Goal: Task Accomplishment & Management: Use online tool/utility

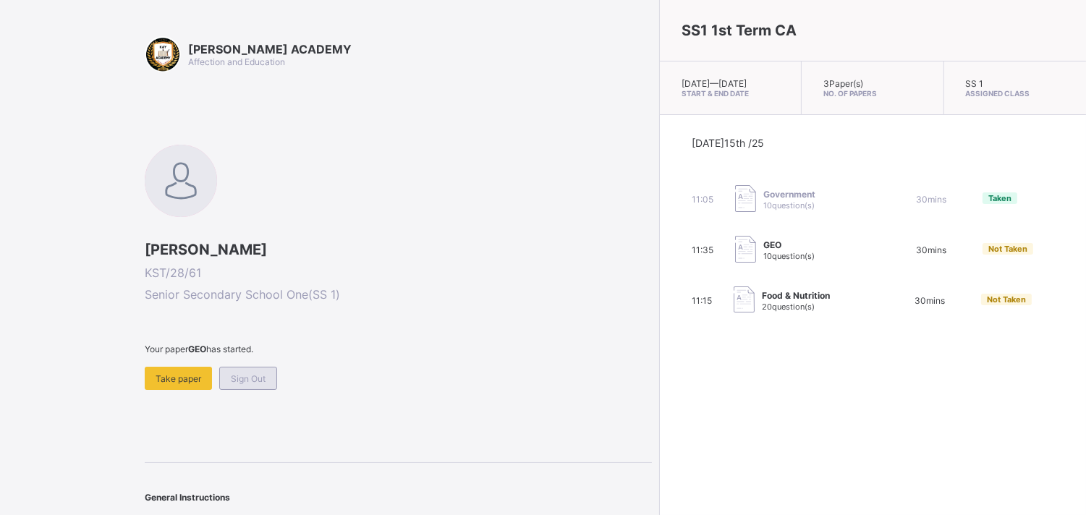
click at [250, 374] on span "Sign Out" at bounding box center [248, 378] width 35 height 11
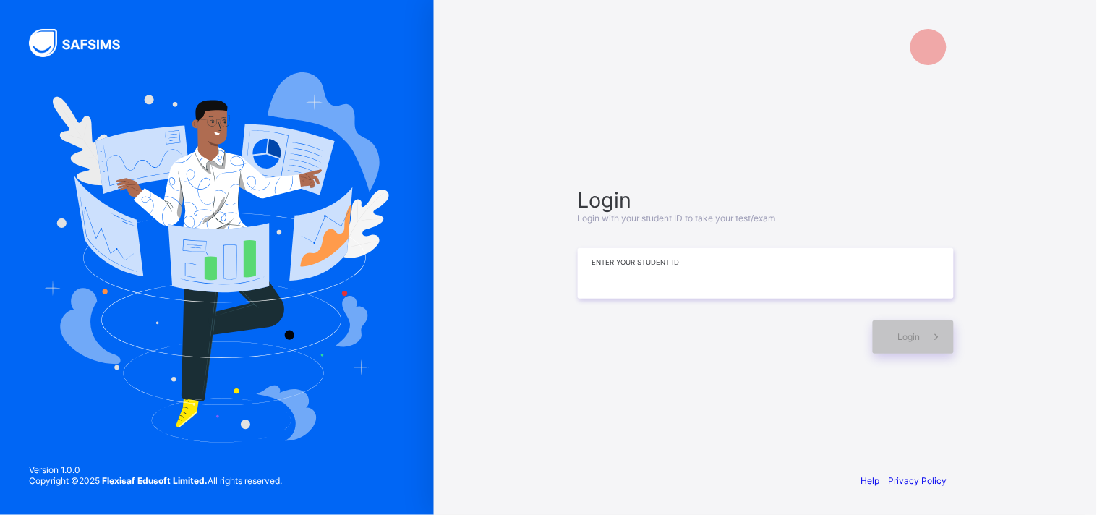
click at [605, 269] on input at bounding box center [766, 273] width 376 height 51
type input "**********"
click at [934, 342] on icon at bounding box center [936, 337] width 15 height 14
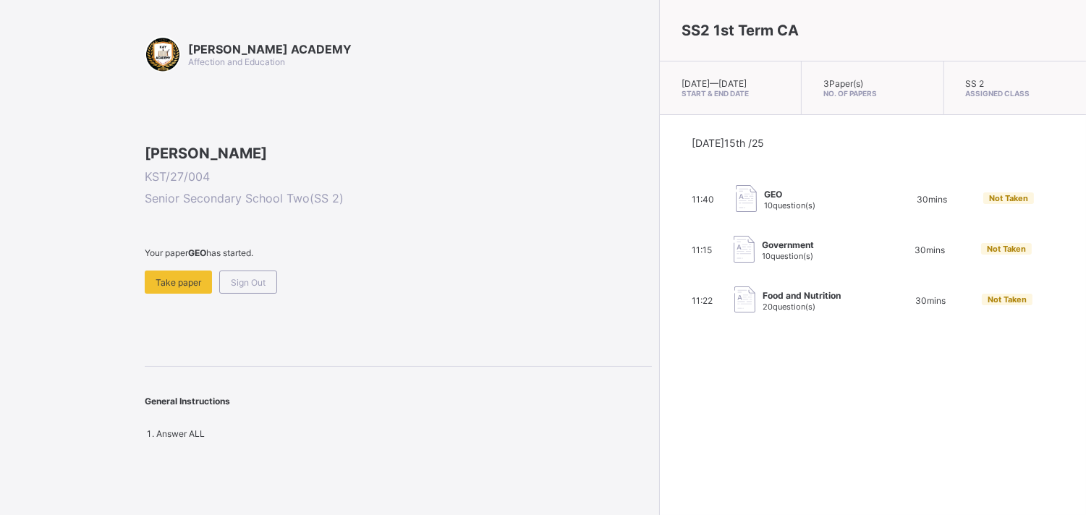
drag, startPoint x: 934, startPoint y: 342, endPoint x: 1032, endPoint y: 393, distance: 110.0
click at [1032, 393] on div "SS2 1st Term CA [DATE] — [DATE] Start & End Date 3 Paper(s) No. of Papers SS 2 …" at bounding box center [872, 257] width 427 height 515
click at [746, 203] on div "GEO 10 question(s)" at bounding box center [808, 199] width 145 height 29
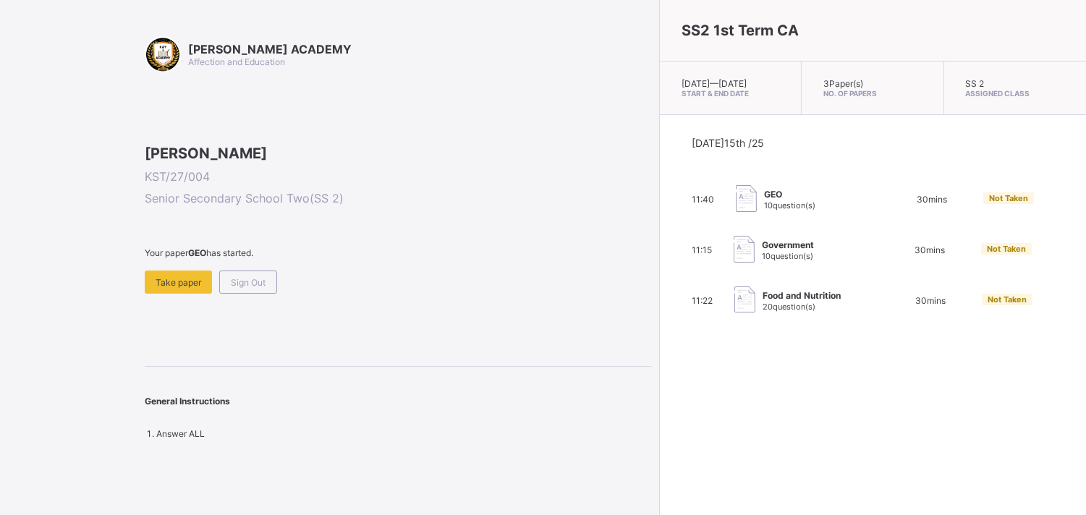
click at [764, 200] on span "GEO" at bounding box center [789, 194] width 51 height 11
click at [175, 288] on span "Take paper" at bounding box center [178, 282] width 46 height 11
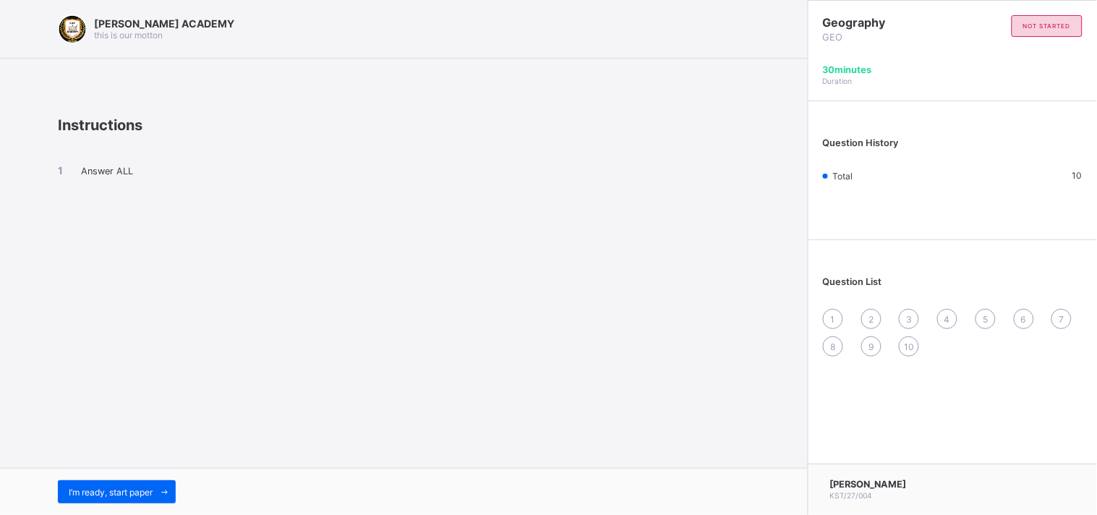
click at [837, 320] on div "1" at bounding box center [833, 319] width 20 height 20
click at [834, 312] on div "1" at bounding box center [833, 319] width 20 height 20
click at [117, 487] on span "I’m ready, start paper" at bounding box center [111, 492] width 84 height 11
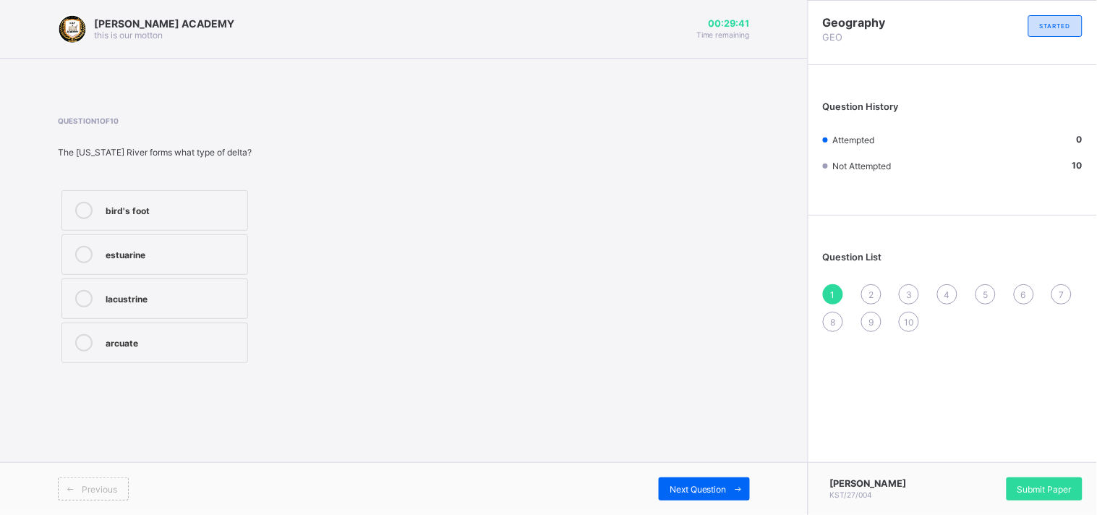
click at [195, 294] on div "lacustrine" at bounding box center [173, 297] width 135 height 14
click at [875, 289] on div "2" at bounding box center [871, 294] width 20 height 20
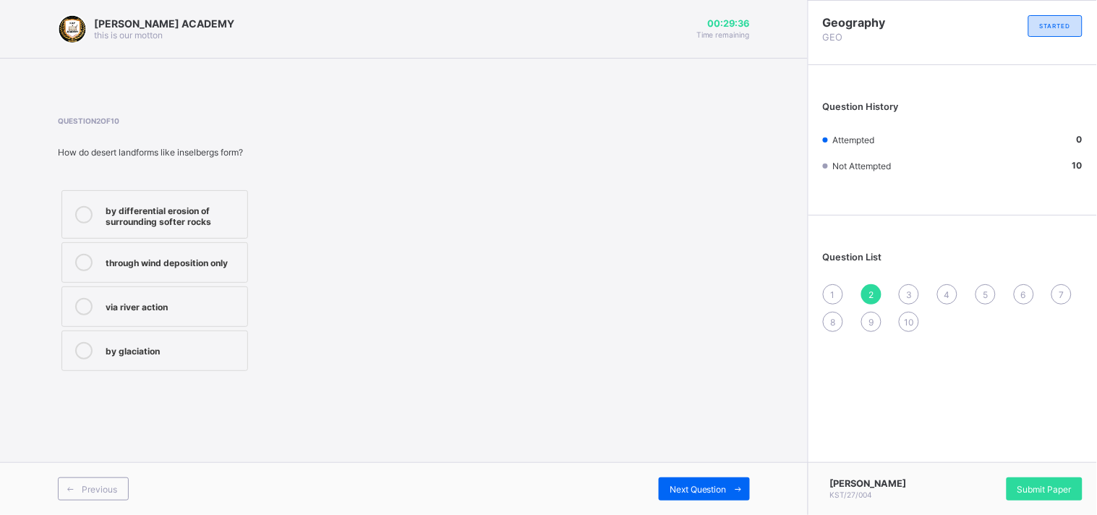
click at [875, 289] on div "2" at bounding box center [871, 294] width 20 height 20
click at [174, 213] on div "by differential erosion of surrounding softer rocks" at bounding box center [173, 214] width 135 height 25
click at [909, 291] on span "3" at bounding box center [909, 294] width 6 height 11
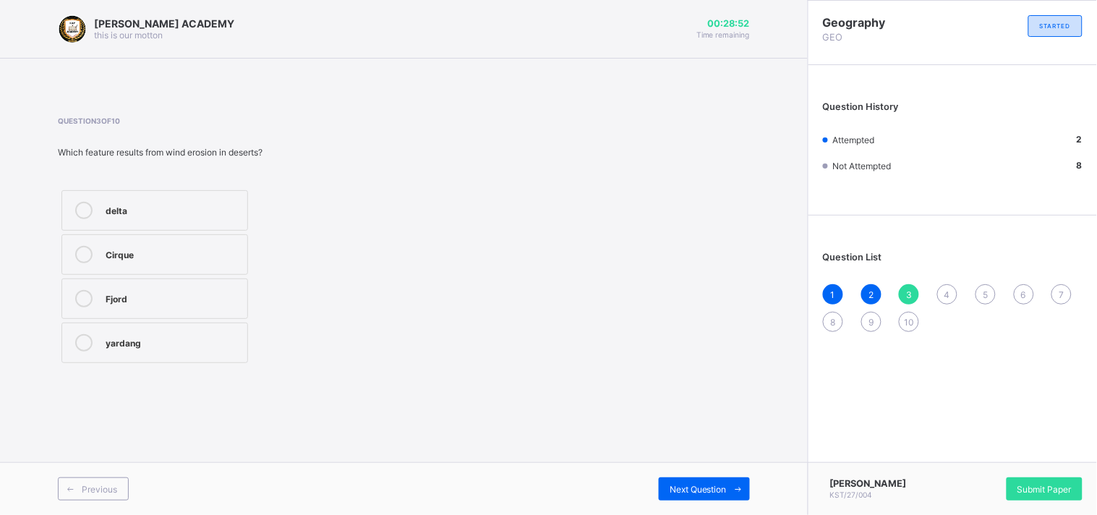
click at [155, 336] on div "yardang" at bounding box center [173, 341] width 135 height 14
click at [952, 290] on div "4" at bounding box center [947, 294] width 20 height 20
click at [203, 347] on div "transverse dune" at bounding box center [173, 341] width 135 height 14
click at [987, 291] on span "5" at bounding box center [985, 294] width 5 height 11
click at [218, 200] on label "Aeolian (wind) action" at bounding box center [154, 210] width 187 height 41
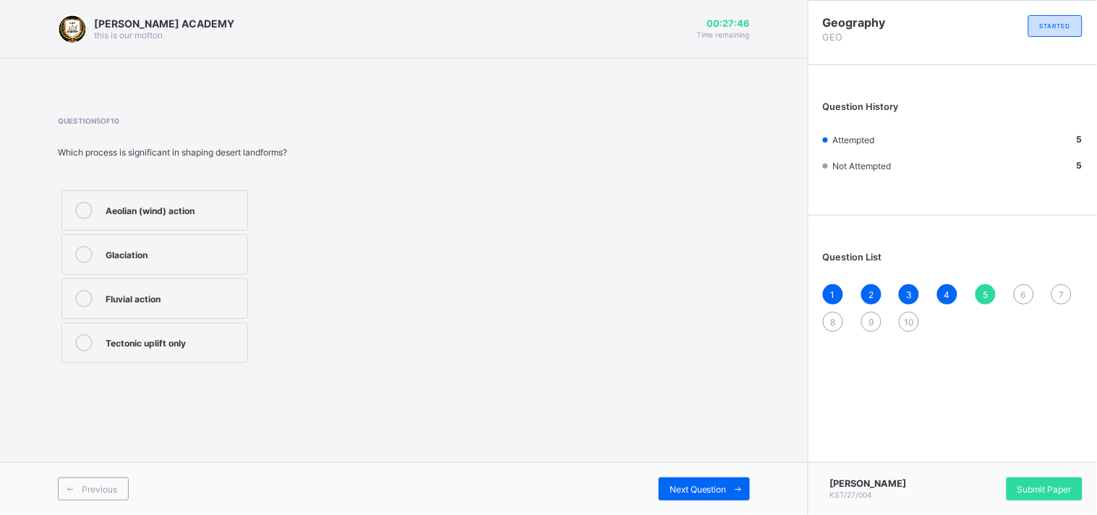
click at [1024, 290] on span "6" at bounding box center [1023, 294] width 5 height 11
click at [197, 336] on div "removal of particles by wind" at bounding box center [173, 341] width 135 height 14
click at [1061, 289] on span "7" at bounding box center [1062, 294] width 5 height 11
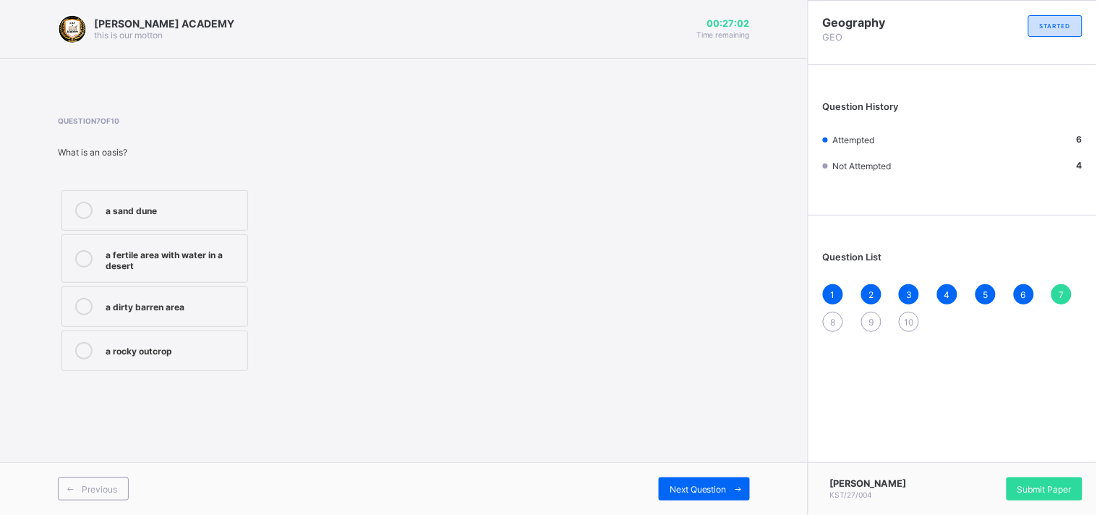
click at [208, 250] on div "a fertile area with water in a desert" at bounding box center [173, 258] width 135 height 25
click at [836, 318] on div "8" at bounding box center [833, 322] width 20 height 20
click at [203, 242] on label "a [PERSON_NAME] desert" at bounding box center [154, 254] width 187 height 41
click at [218, 293] on div "a rocky desert plateau" at bounding box center [173, 297] width 135 height 14
click at [218, 250] on div "a [PERSON_NAME] desert" at bounding box center [173, 253] width 135 height 14
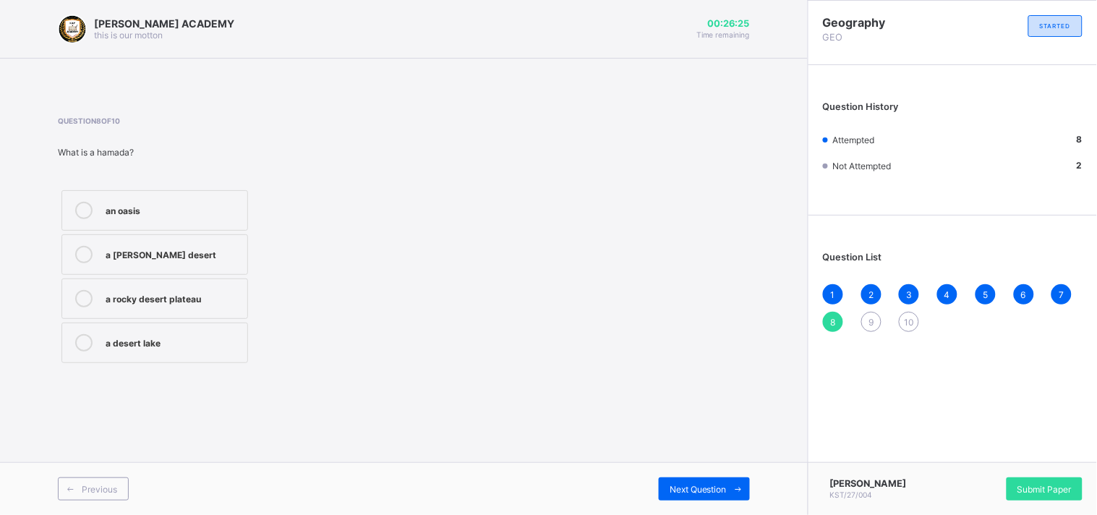
click at [866, 316] on div "9" at bounding box center [871, 322] width 20 height 20
click at [188, 243] on label "a rocky hill in desert" at bounding box center [154, 254] width 187 height 41
click at [910, 319] on span "10" at bounding box center [909, 322] width 10 height 11
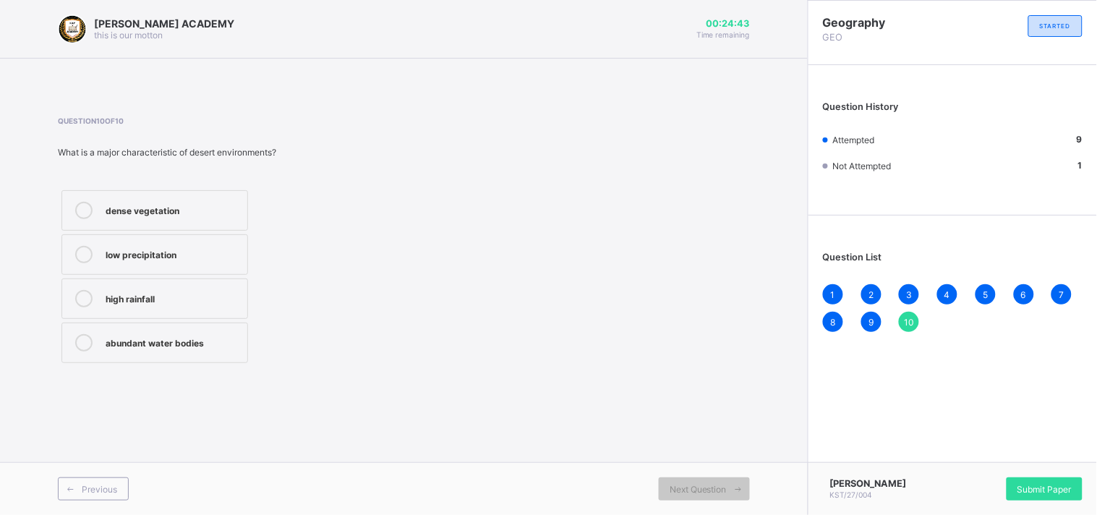
click at [220, 244] on label "low precipitation" at bounding box center [154, 254] width 187 height 41
click at [719, 490] on span "Next Question" at bounding box center [698, 489] width 57 height 11
click at [103, 485] on span "Previous" at bounding box center [99, 489] width 35 height 11
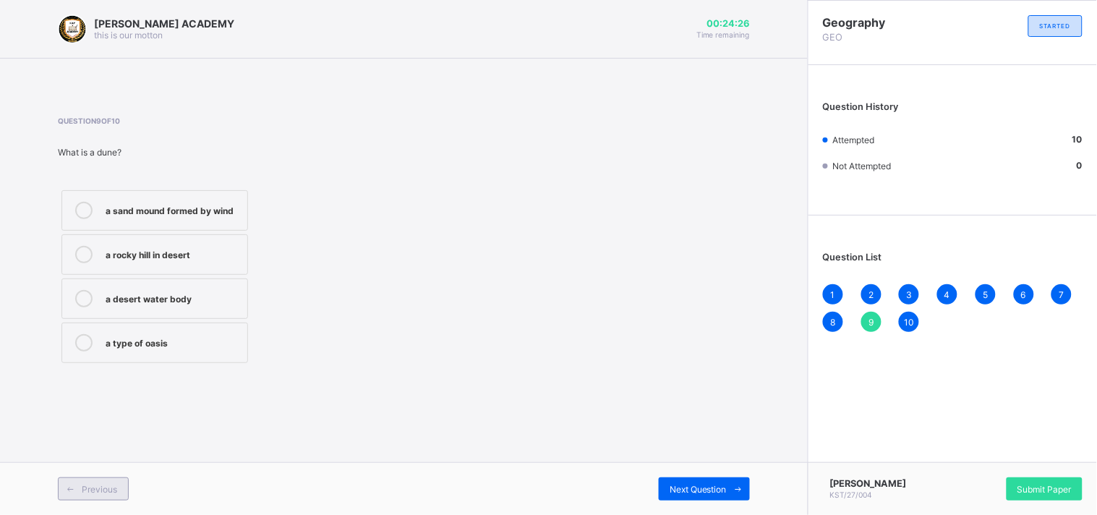
click at [103, 485] on span "Previous" at bounding box center [99, 489] width 35 height 11
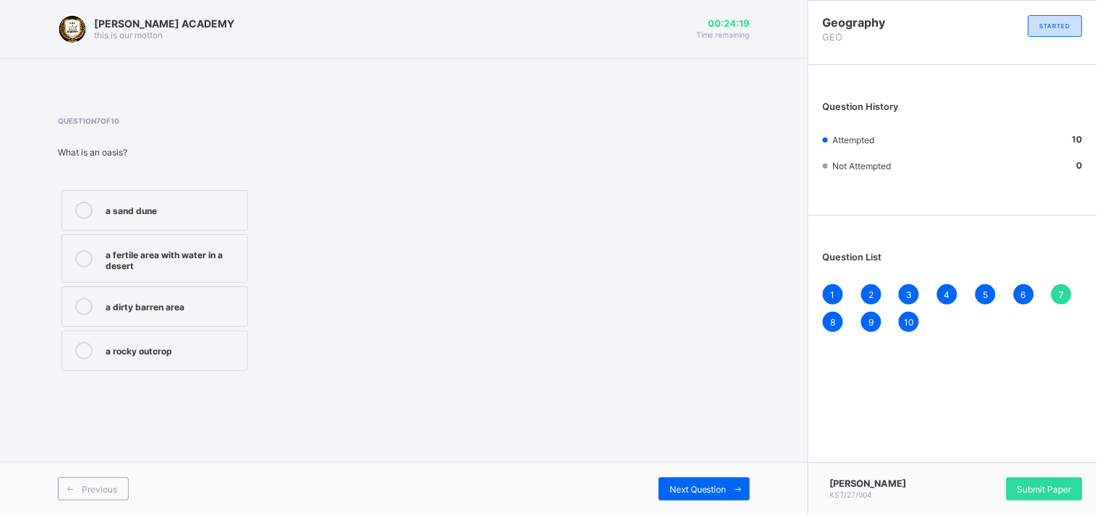
click at [916, 316] on div "10" at bounding box center [909, 322] width 20 height 20
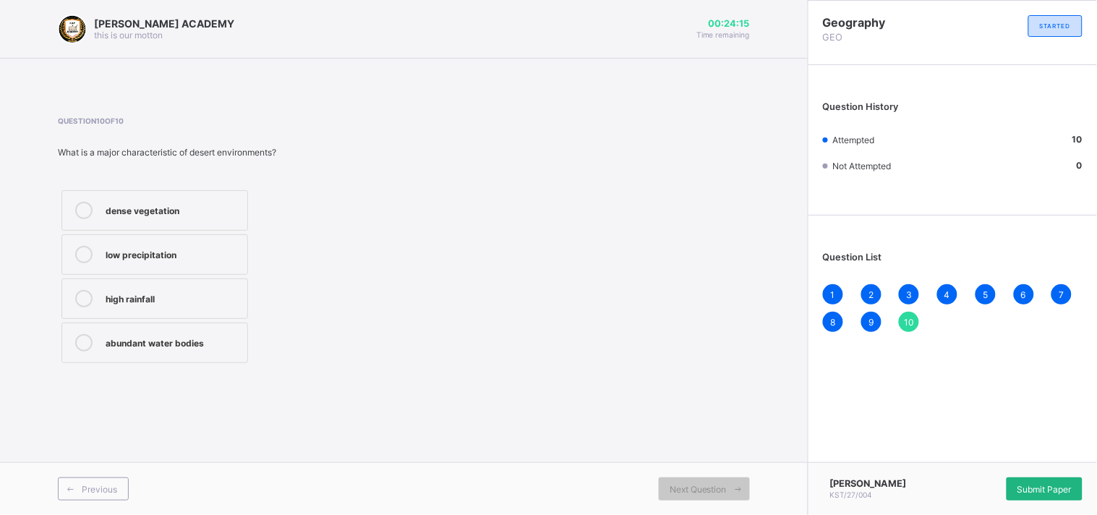
click at [1062, 488] on span "Submit Paper" at bounding box center [1045, 489] width 54 height 11
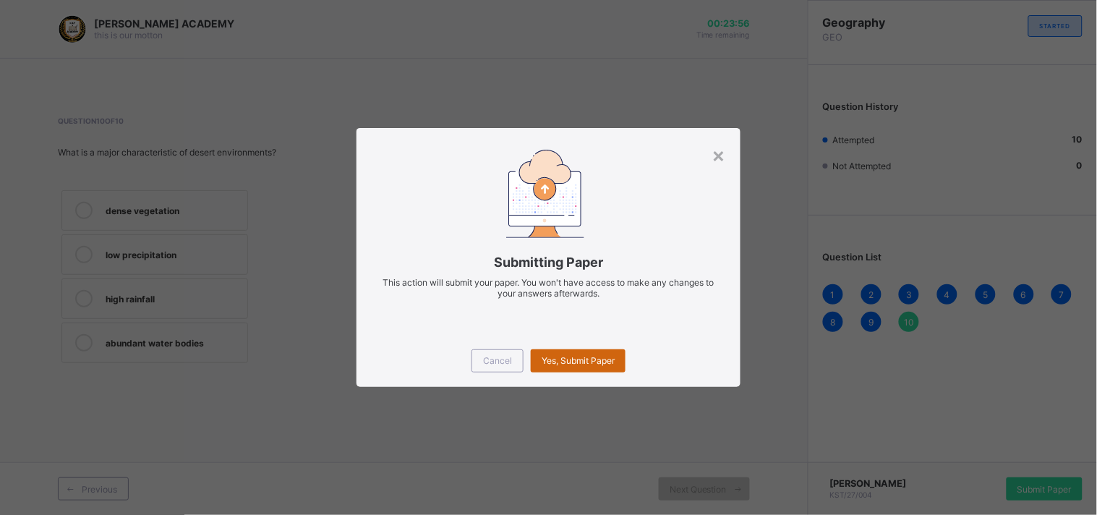
click at [584, 357] on span "Yes, Submit Paper" at bounding box center [578, 360] width 73 height 11
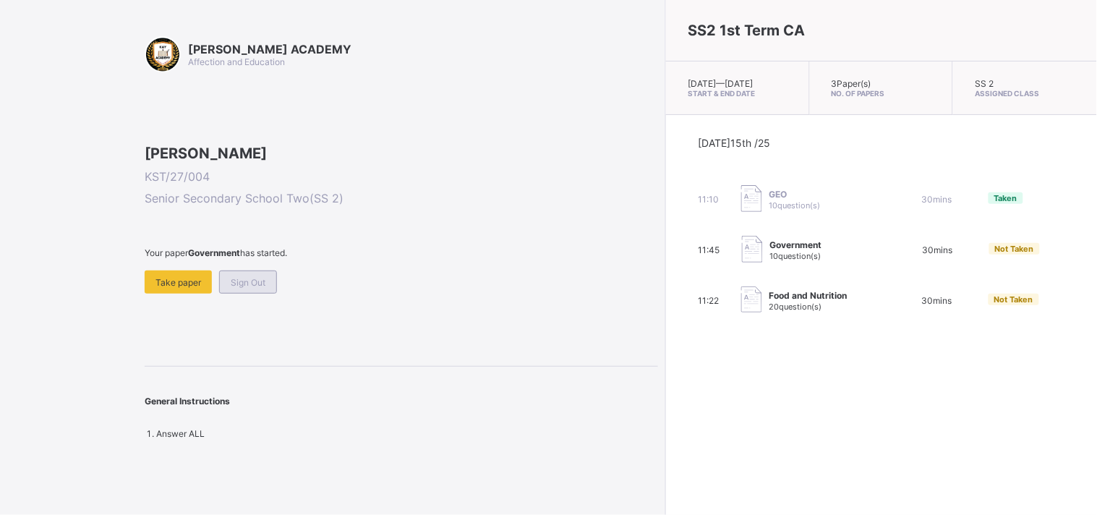
click at [263, 288] on span "Sign Out" at bounding box center [248, 282] width 35 height 11
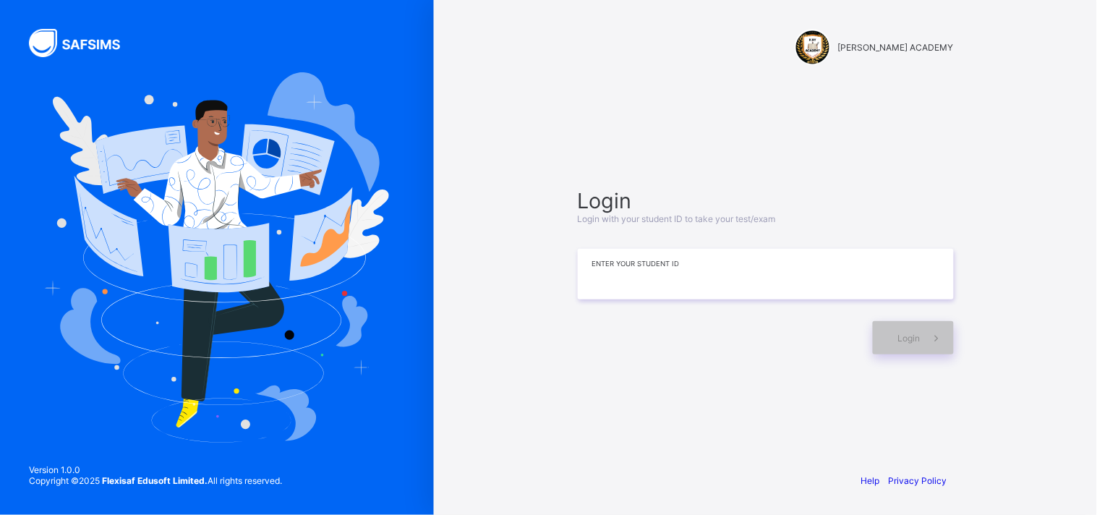
click at [764, 263] on input at bounding box center [766, 274] width 376 height 51
type input "*********"
click at [922, 325] on span at bounding box center [937, 337] width 33 height 33
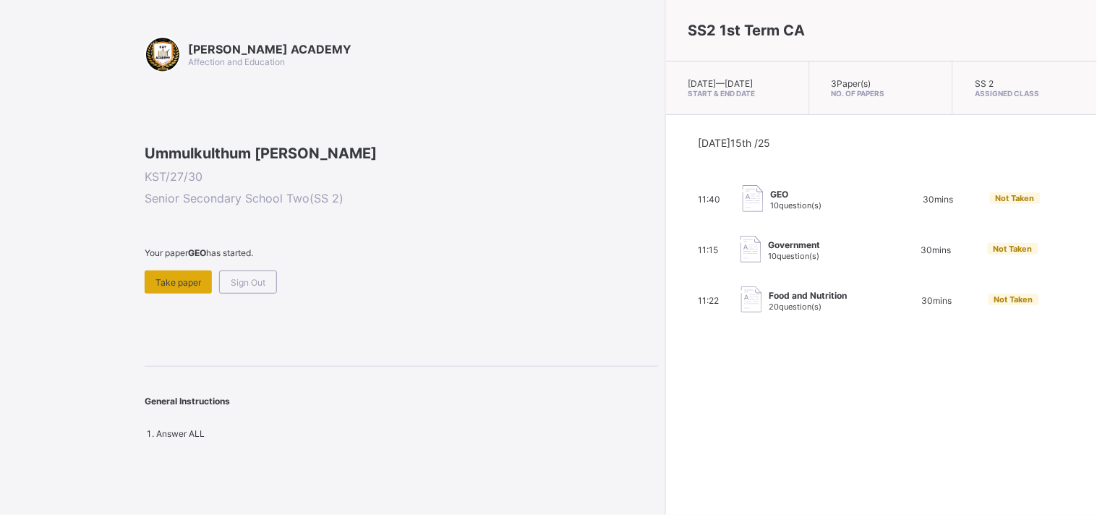
click at [182, 288] on span "Take paper" at bounding box center [178, 282] width 46 height 11
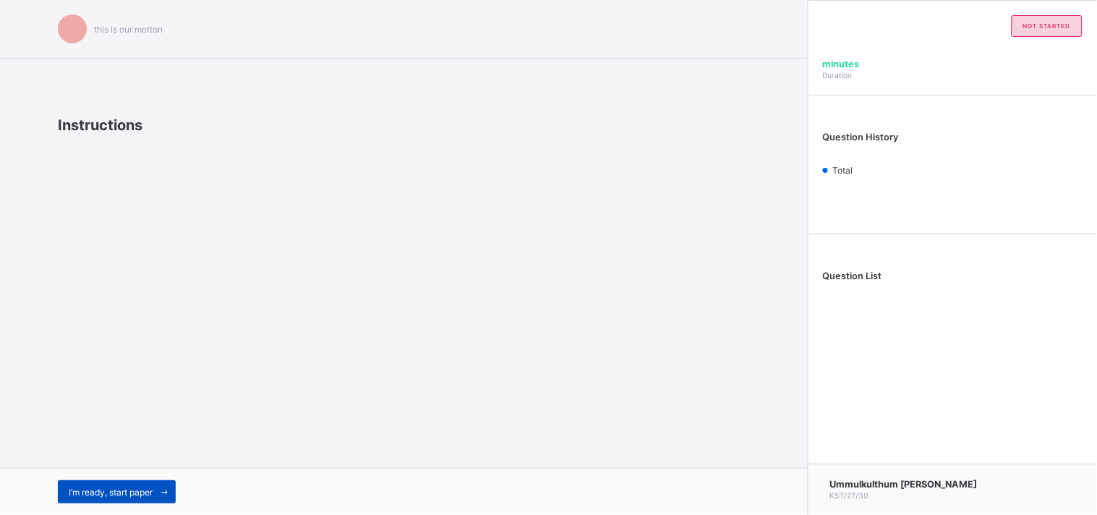
click at [138, 490] on span "I’m ready, start paper" at bounding box center [111, 492] width 84 height 11
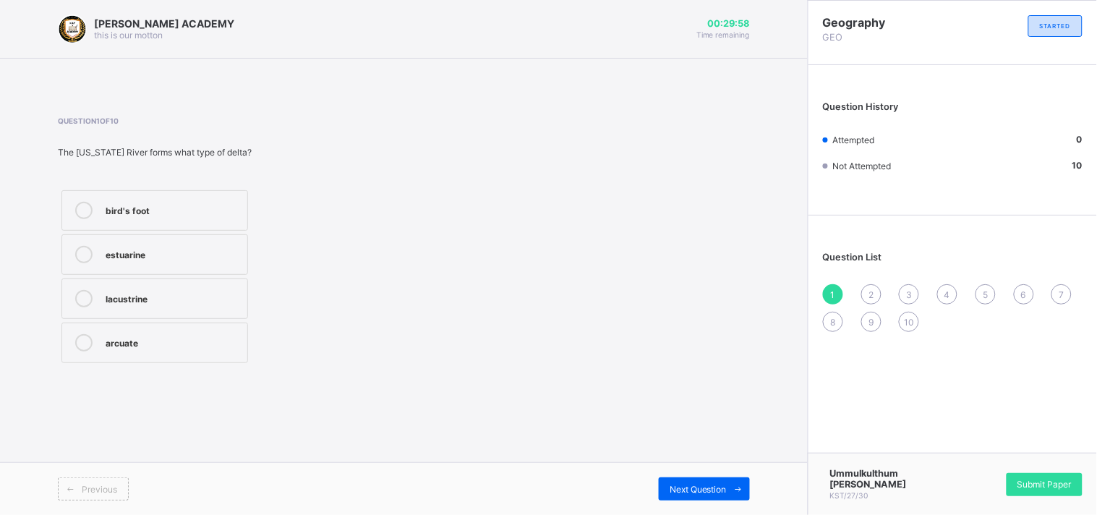
click at [174, 213] on div "bird's foot" at bounding box center [173, 209] width 135 height 14
click at [1049, 481] on span "Submit Paper" at bounding box center [1045, 484] width 54 height 11
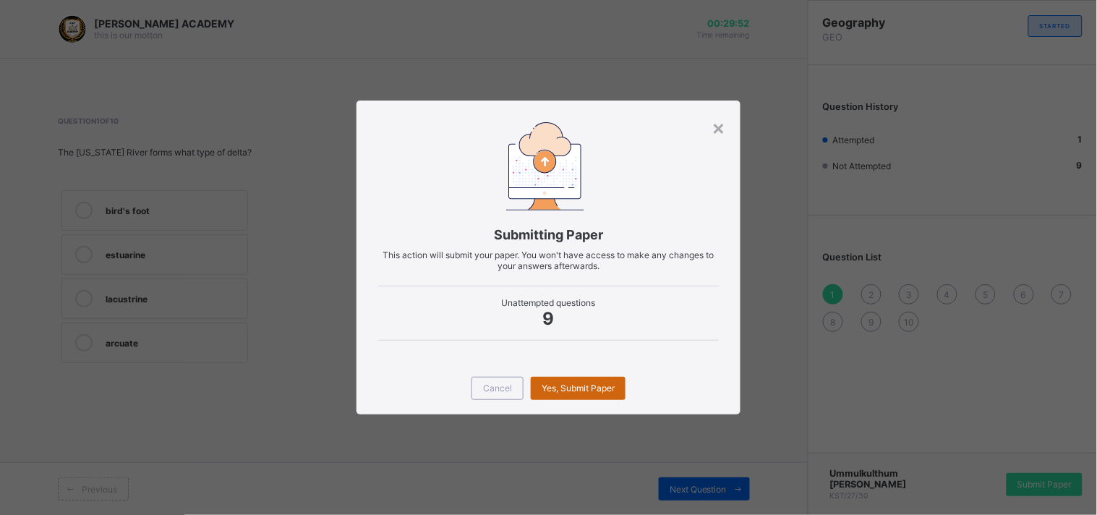
click at [561, 379] on div "Yes, Submit Paper" at bounding box center [578, 388] width 95 height 23
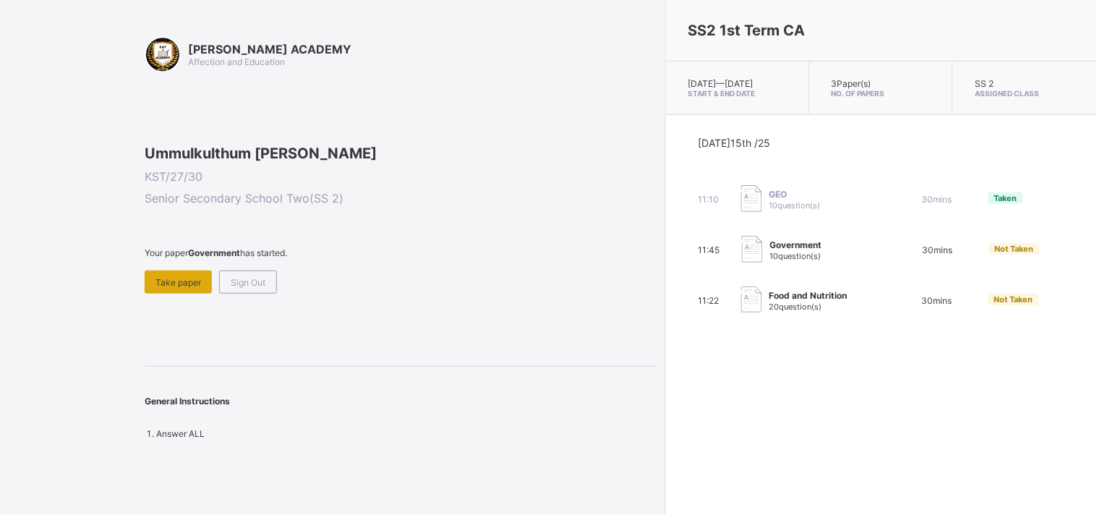
click at [187, 294] on div "Take paper" at bounding box center [178, 281] width 67 height 23
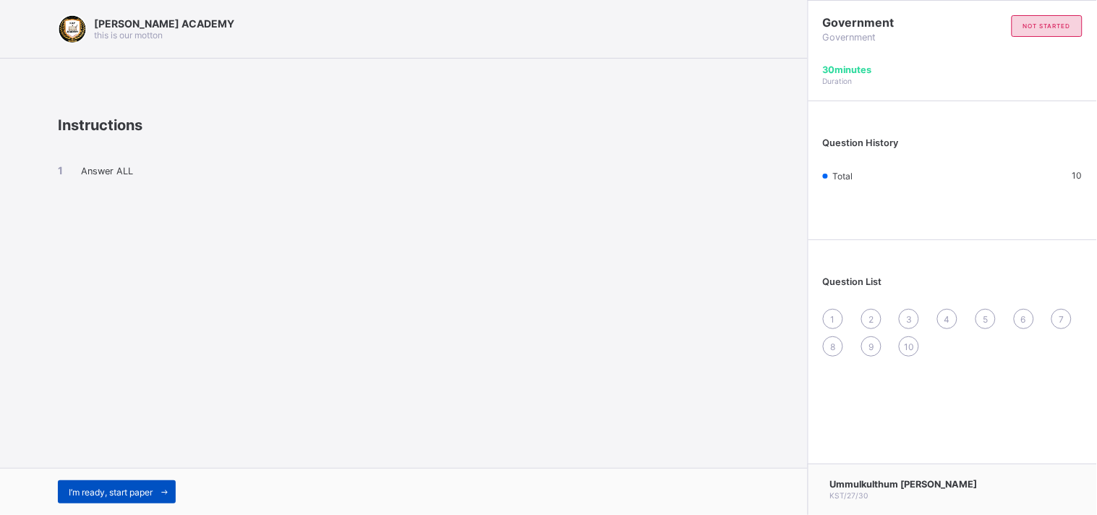
click at [100, 496] on span "I’m ready, start paper" at bounding box center [111, 492] width 84 height 11
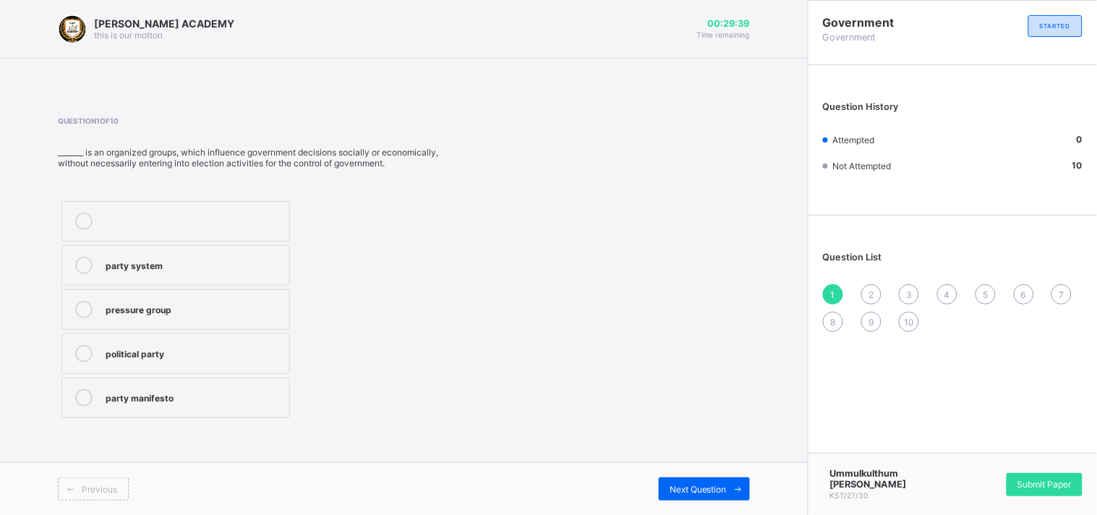
click at [106, 271] on div "party system" at bounding box center [194, 265] width 176 height 17
click at [725, 480] on div "Next Question" at bounding box center [704, 488] width 91 height 23
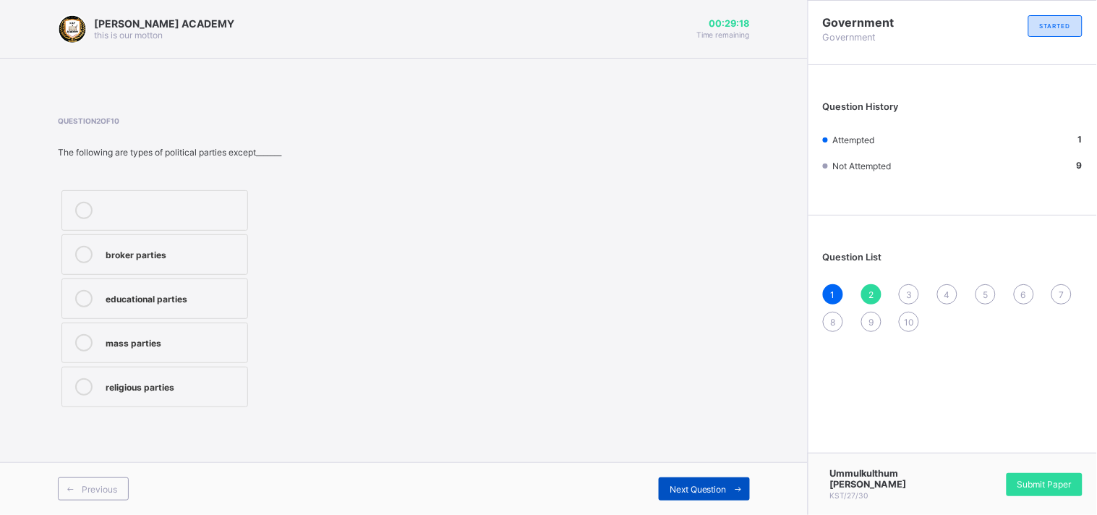
click at [725, 480] on div "Next Question" at bounding box center [704, 488] width 91 height 23
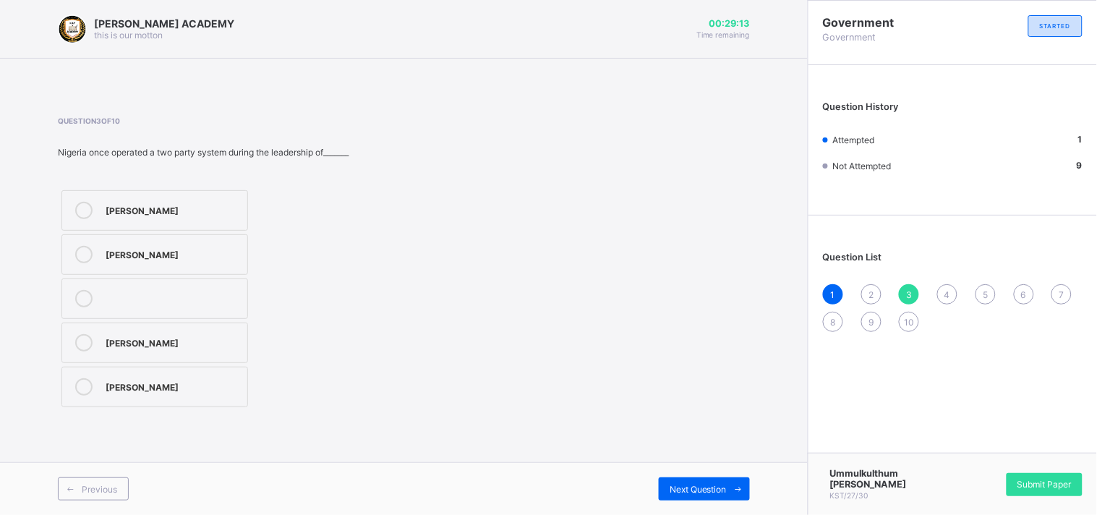
click at [877, 295] on div "2" at bounding box center [871, 294] width 20 height 20
click at [74, 254] on div at bounding box center [83, 254] width 29 height 17
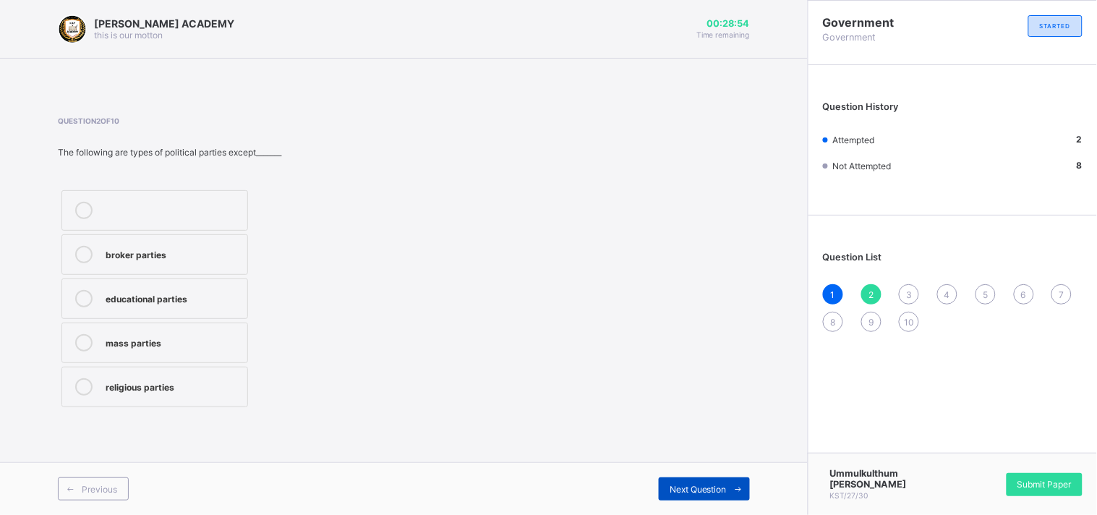
click at [712, 493] on span "Next Question" at bounding box center [698, 489] width 57 height 11
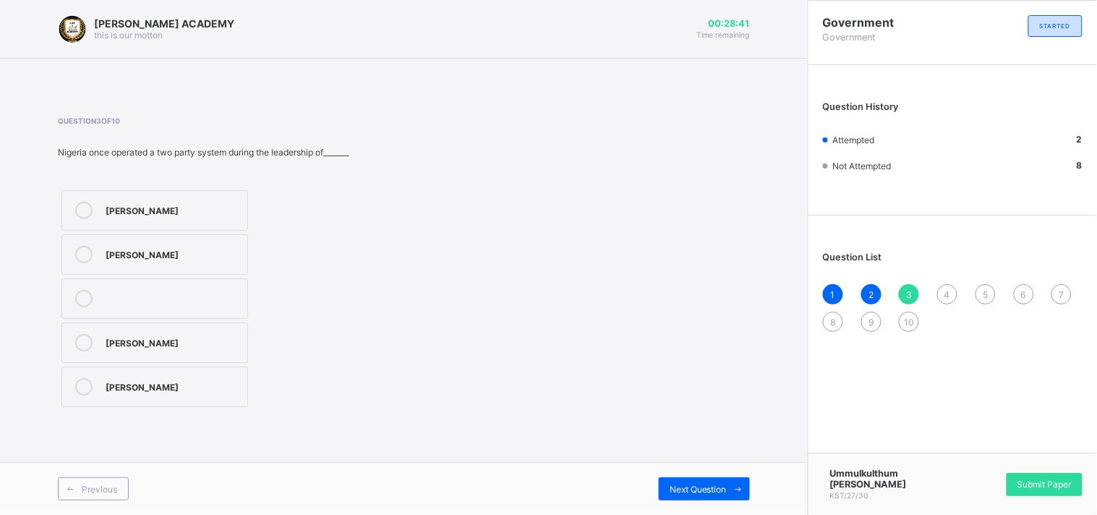
click at [80, 198] on label "[PERSON_NAME]" at bounding box center [154, 210] width 187 height 41
click at [716, 482] on div "Next Question" at bounding box center [704, 488] width 91 height 23
click at [124, 260] on div "ideology" at bounding box center [173, 254] width 135 height 17
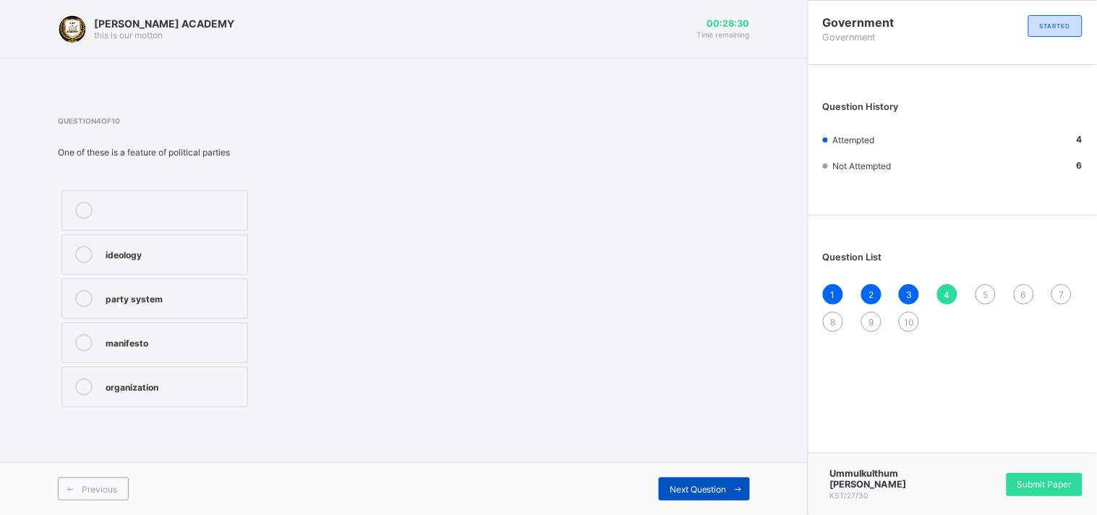
click at [739, 486] on icon at bounding box center [738, 489] width 11 height 9
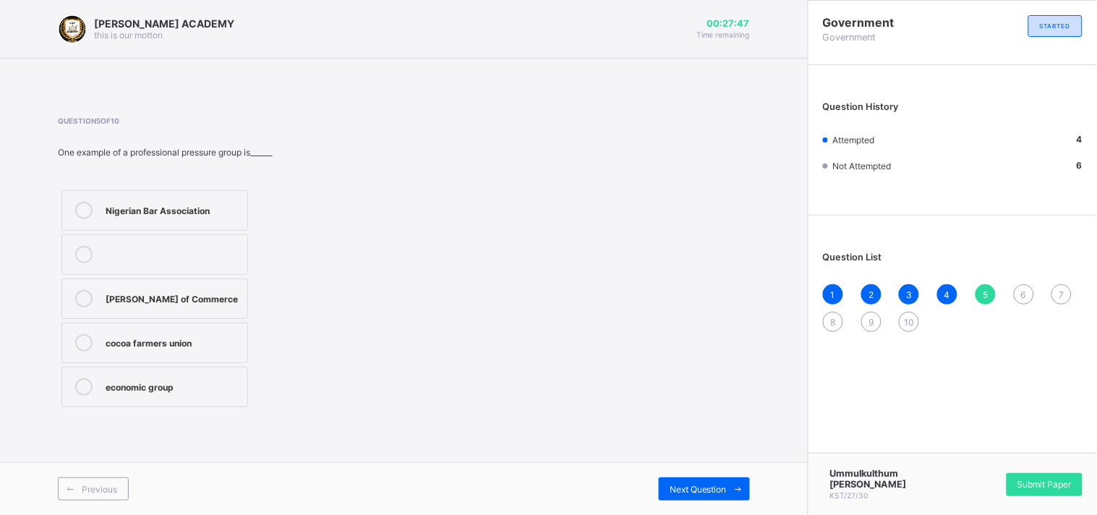
click at [129, 208] on div "Nigerian Bar Association" at bounding box center [173, 209] width 135 height 14
click at [721, 475] on div "Previous Next Question" at bounding box center [404, 488] width 808 height 53
click at [720, 486] on span "Next Question" at bounding box center [698, 489] width 57 height 11
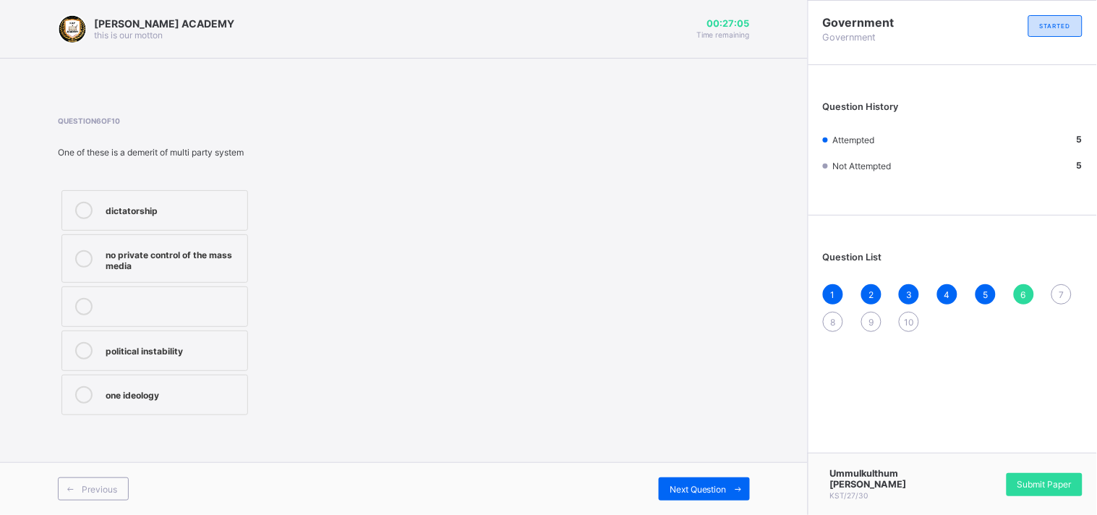
click at [77, 205] on icon at bounding box center [83, 210] width 17 height 17
click at [687, 490] on span "Next Question" at bounding box center [698, 489] width 57 height 11
click at [135, 243] on label "one ideology" at bounding box center [154, 254] width 187 height 41
click at [687, 475] on div "Previous Next Question" at bounding box center [404, 488] width 808 height 53
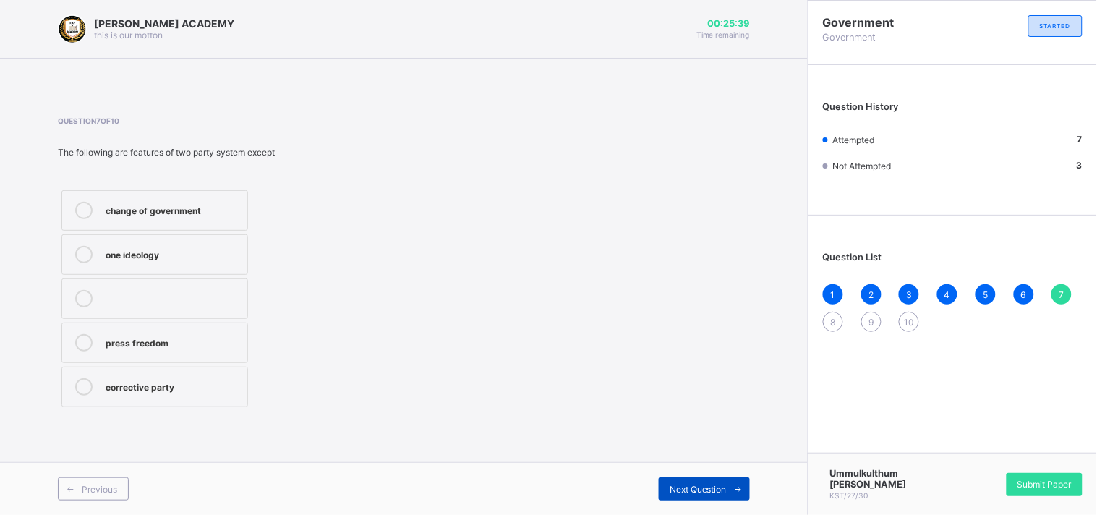
click at [687, 485] on span "Next Question" at bounding box center [698, 489] width 57 height 11
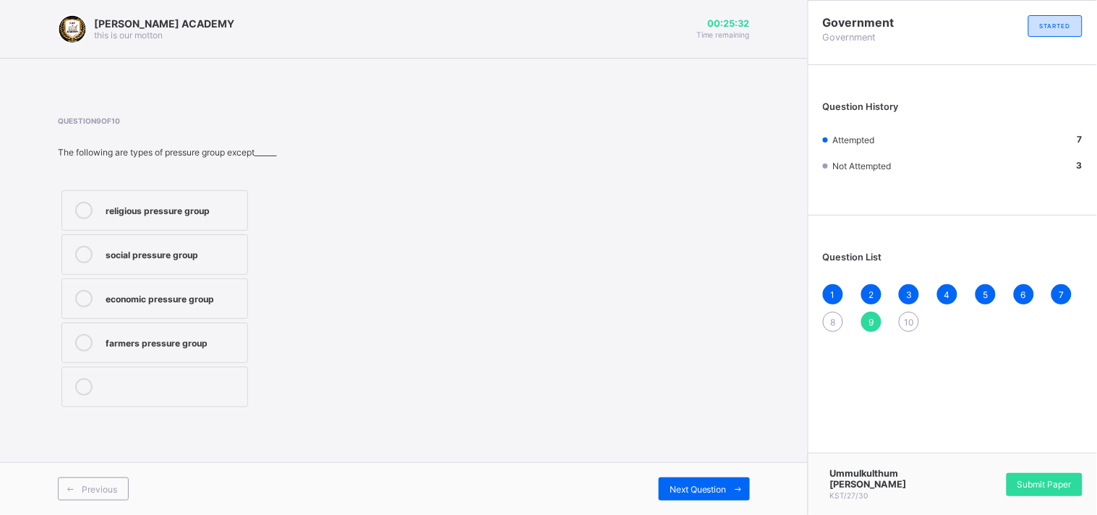
click at [831, 319] on span "8" at bounding box center [833, 322] width 5 height 11
click at [872, 317] on span "9" at bounding box center [871, 322] width 5 height 11
click at [147, 341] on div "farmers pressure group" at bounding box center [173, 341] width 135 height 14
click at [702, 498] on div "Next Question" at bounding box center [704, 488] width 91 height 23
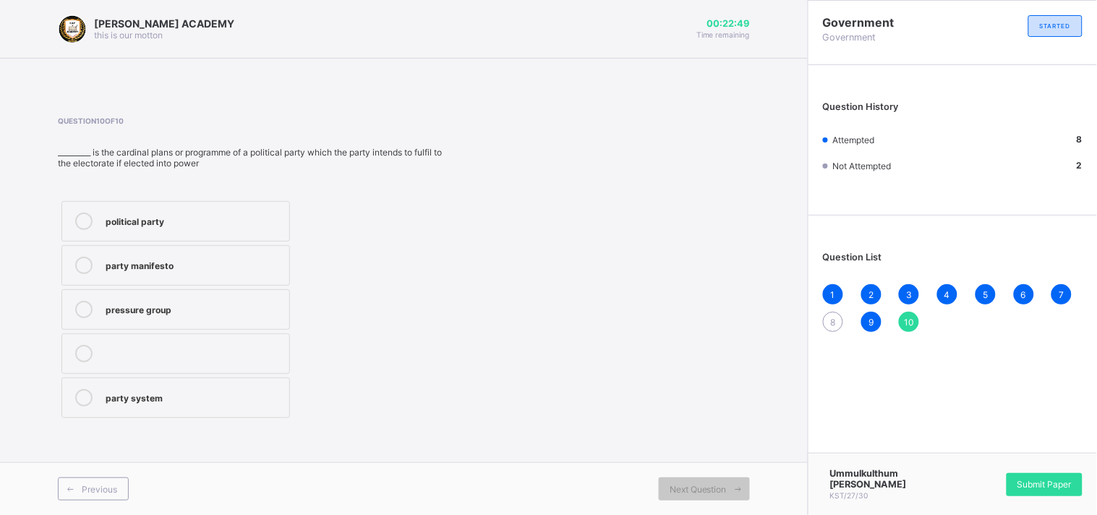
click at [206, 263] on div "party manifesto" at bounding box center [194, 264] width 176 height 14
click at [828, 319] on div "8" at bounding box center [833, 322] width 20 height 20
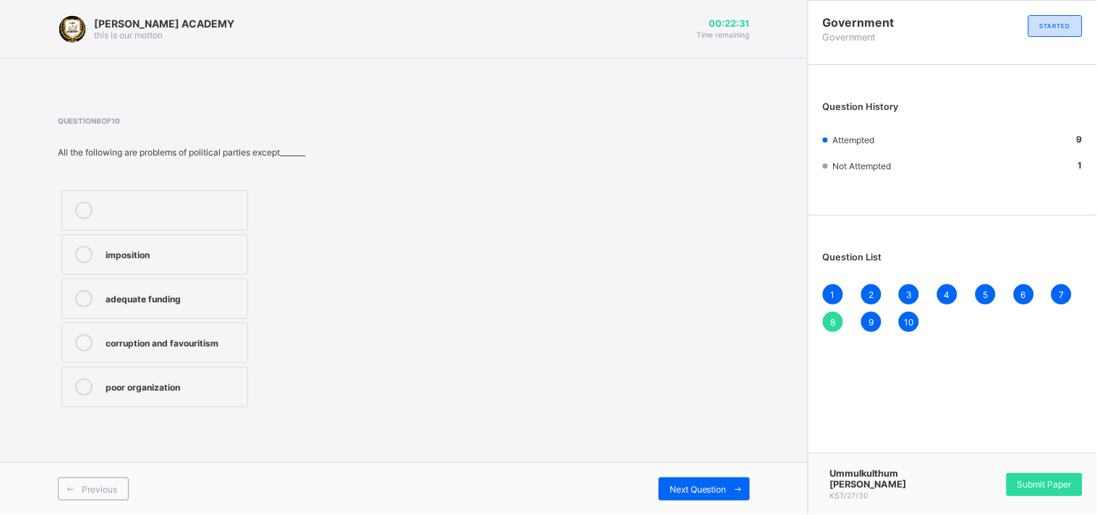
click at [208, 298] on div "adequate funding" at bounding box center [173, 297] width 135 height 14
click at [695, 480] on div "Next Question" at bounding box center [704, 488] width 91 height 23
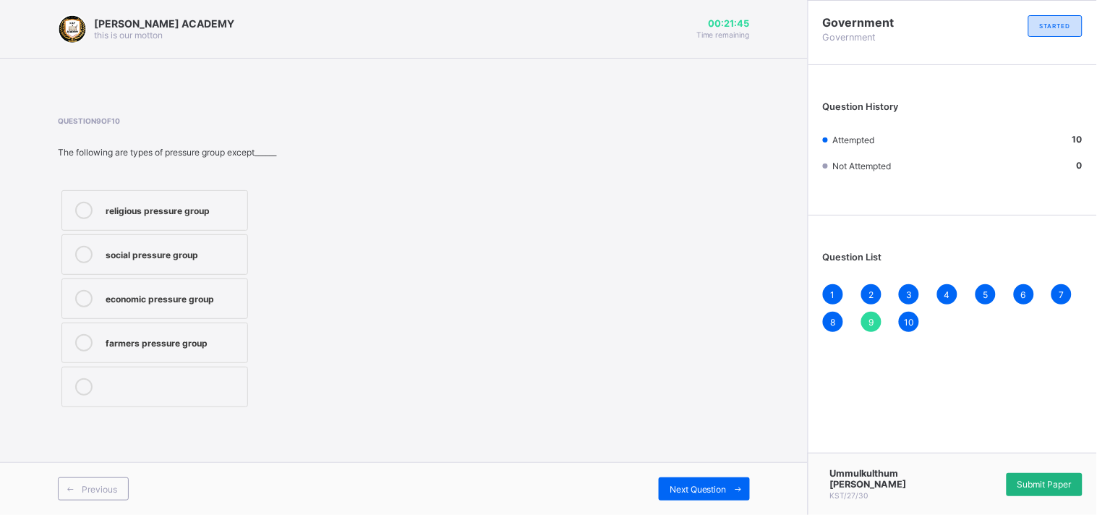
click at [1054, 477] on div "Submit Paper" at bounding box center [1045, 484] width 76 height 23
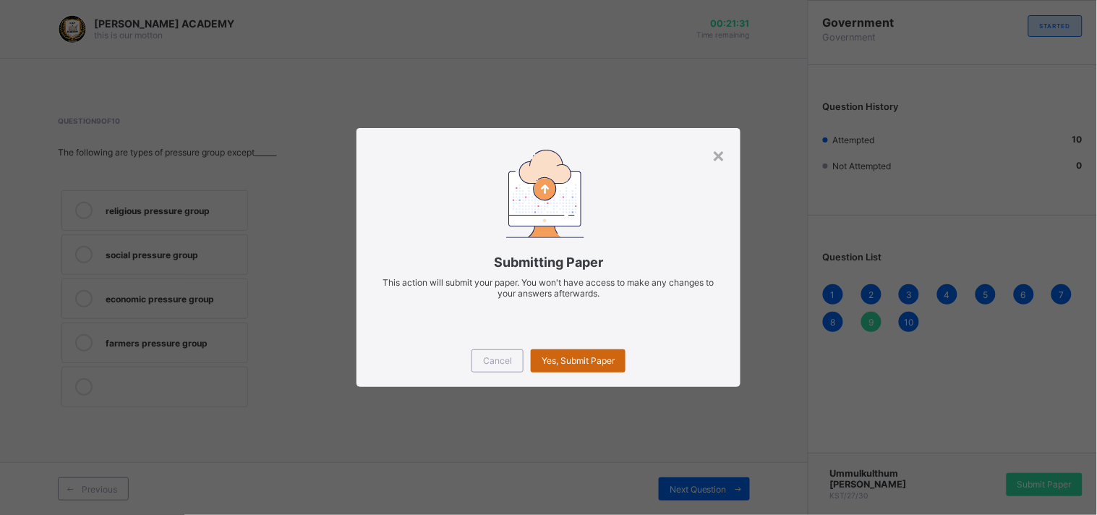
click at [575, 359] on span "Yes, Submit Paper" at bounding box center [578, 360] width 73 height 11
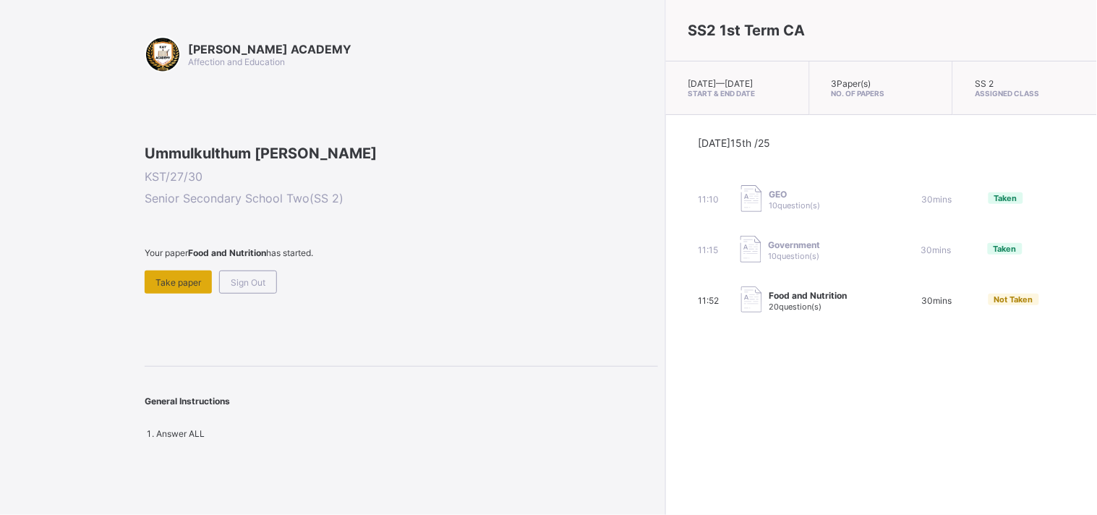
click at [175, 294] on div "Take paper" at bounding box center [178, 281] width 67 height 23
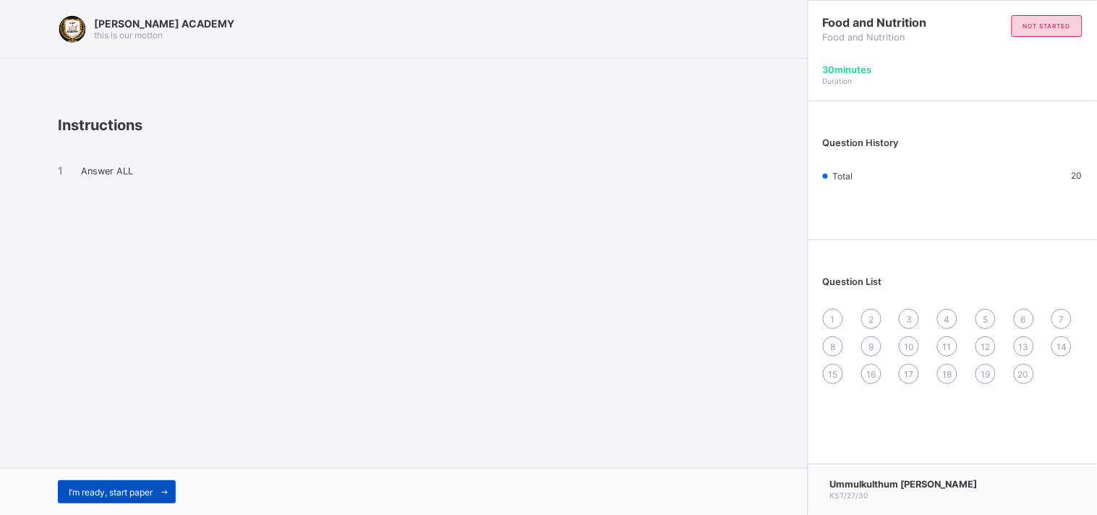
click at [135, 489] on span "I’m ready, start paper" at bounding box center [111, 492] width 84 height 11
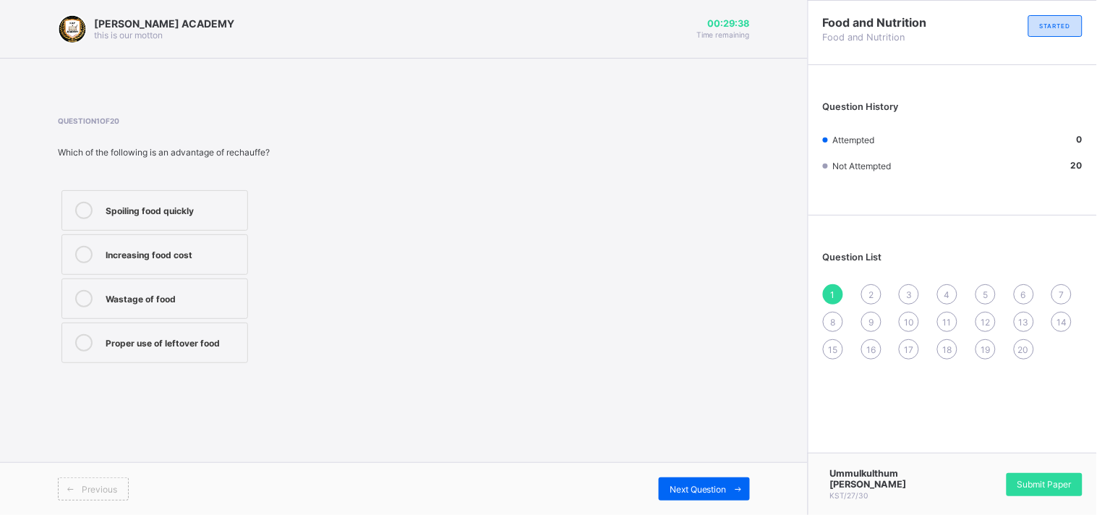
click at [95, 344] on div at bounding box center [83, 342] width 29 height 17
click at [676, 489] on span "Next Question" at bounding box center [698, 489] width 57 height 11
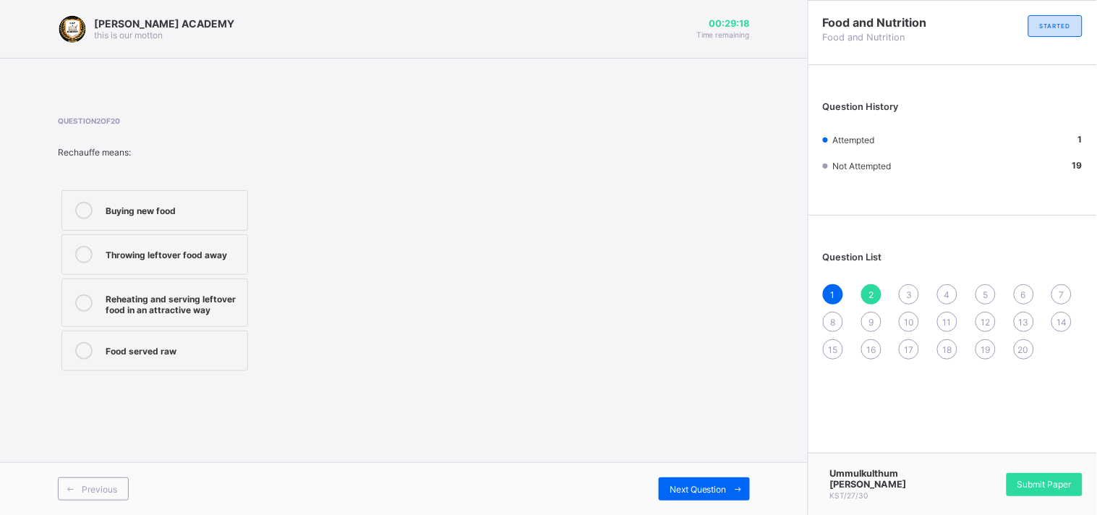
click at [104, 293] on label "Reheating and serving leftover food in an attractive way" at bounding box center [154, 302] width 187 height 48
click at [699, 482] on div "Next Question" at bounding box center [704, 488] width 91 height 23
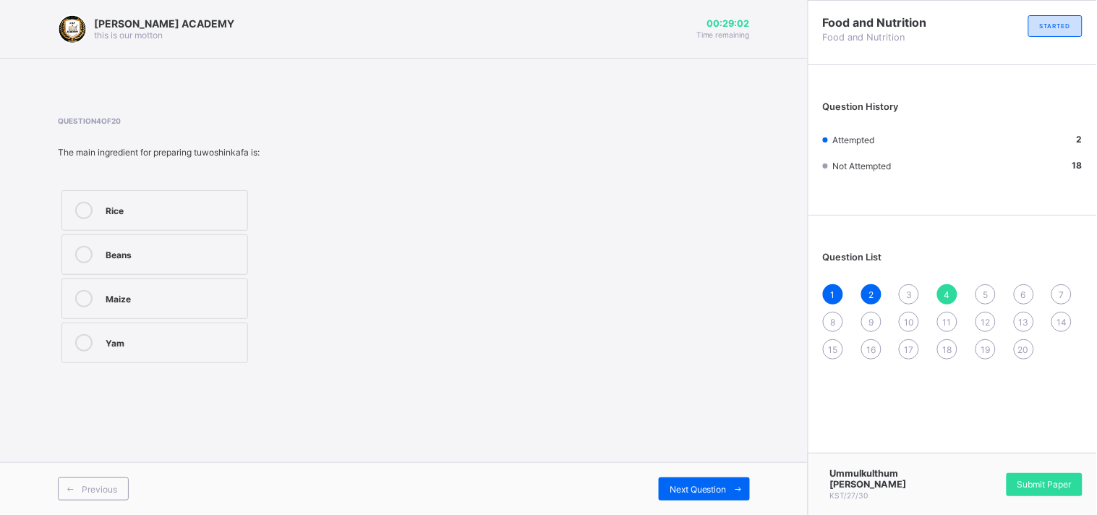
click at [906, 287] on div "3" at bounding box center [909, 294] width 20 height 20
click at [169, 198] on label "Yam flour" at bounding box center [154, 210] width 187 height 41
click at [670, 493] on span "Next Question" at bounding box center [698, 489] width 57 height 11
click at [188, 214] on div "Rice" at bounding box center [173, 209] width 135 height 14
click at [723, 482] on div "Next Question" at bounding box center [704, 488] width 91 height 23
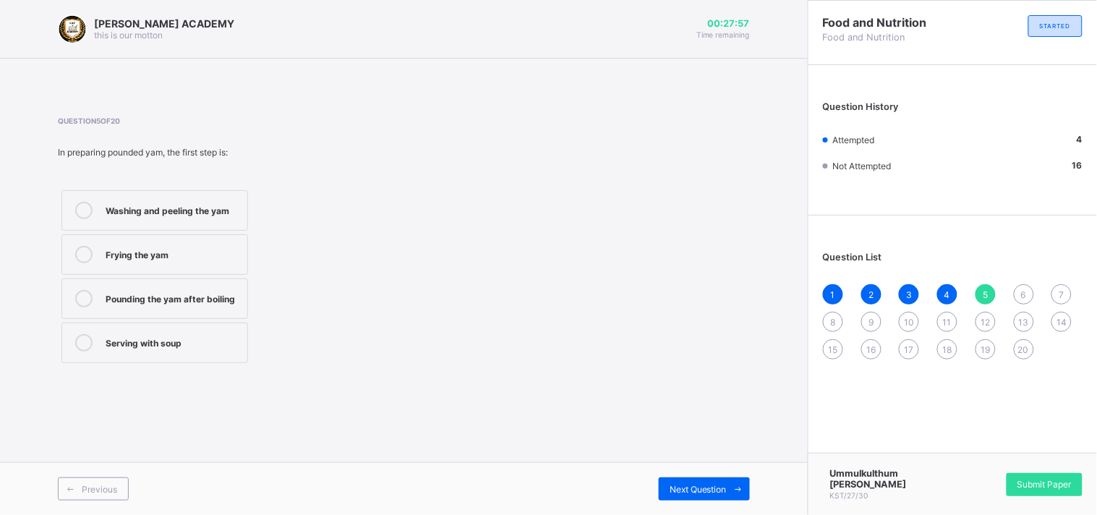
click at [221, 198] on label "Washing and peeling the yam" at bounding box center [154, 210] width 187 height 41
click at [670, 484] on span "Next Question" at bounding box center [698, 489] width 57 height 11
click at [103, 255] on label "Efik people" at bounding box center [154, 254] width 187 height 41
click at [703, 487] on span "Next Question" at bounding box center [698, 489] width 57 height 11
click at [216, 346] on div "[DEMOGRAPHIC_DATA] people" at bounding box center [173, 341] width 135 height 14
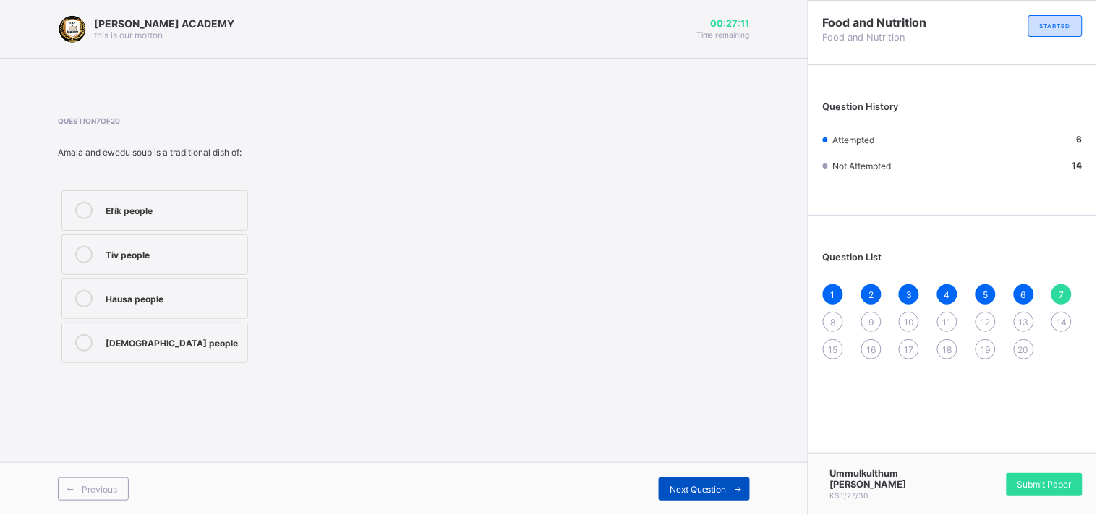
click at [702, 482] on div "Next Question" at bounding box center [704, 488] width 91 height 23
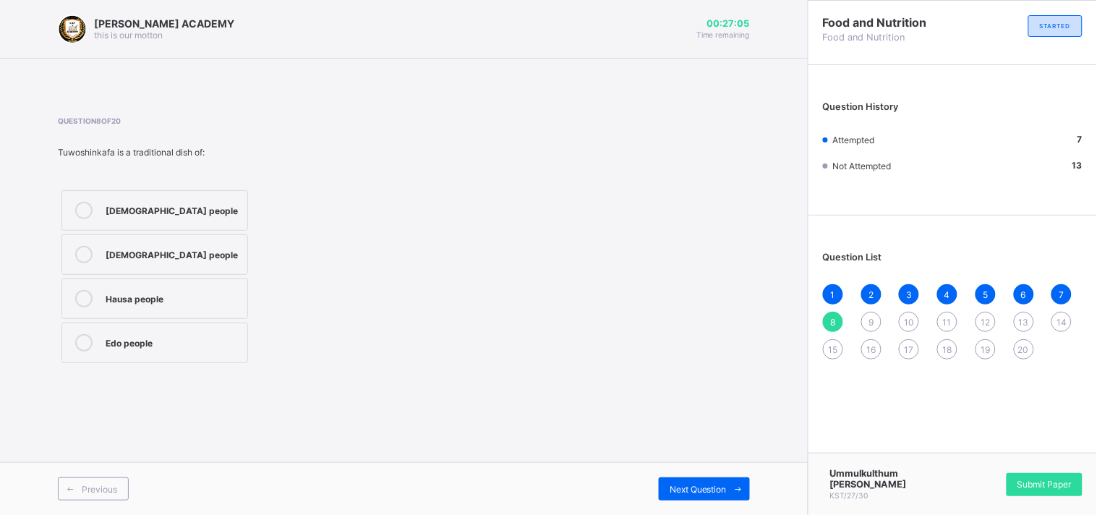
click at [126, 305] on div "Hausa people" at bounding box center [173, 298] width 135 height 17
click at [711, 482] on div "Next Question" at bounding box center [704, 488] width 91 height 23
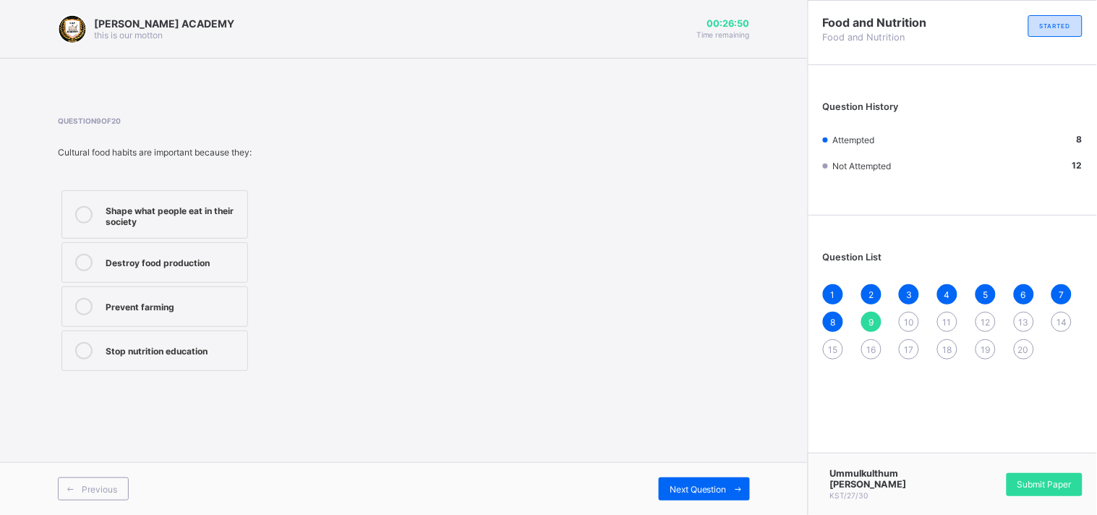
click at [160, 208] on div "Shape what people eat in their society" at bounding box center [173, 214] width 135 height 25
click at [704, 482] on div "Next Question" at bounding box center [704, 488] width 91 height 23
click at [211, 218] on div "Culture, religion, and environment" at bounding box center [173, 214] width 135 height 25
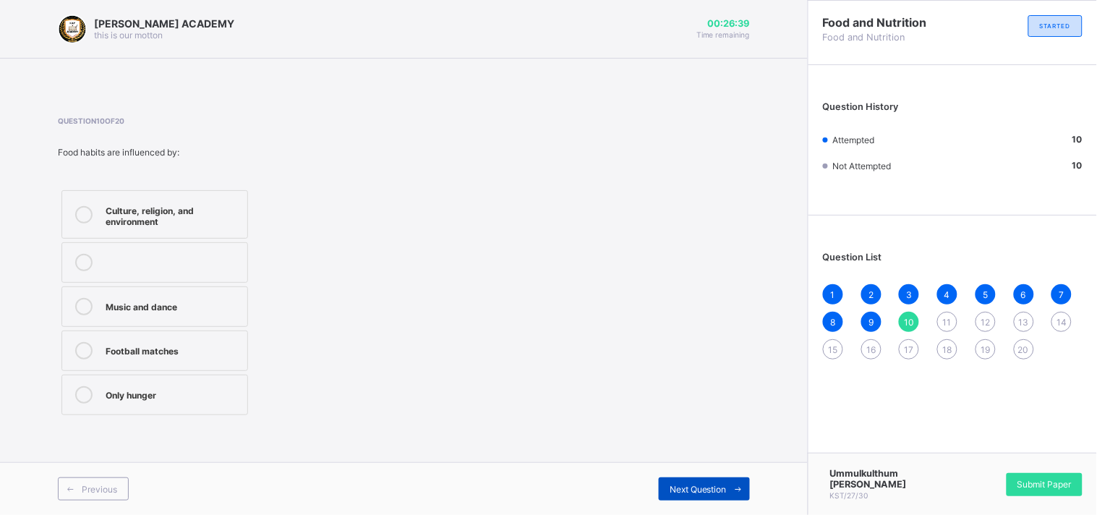
click at [705, 487] on span "Next Question" at bounding box center [698, 489] width 57 height 11
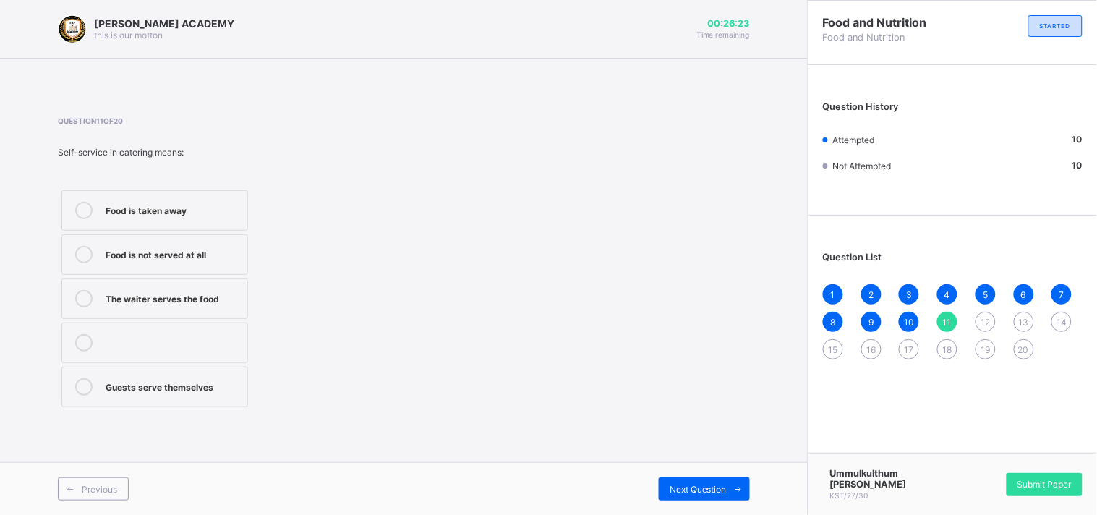
click at [205, 392] on div "Guests serve themselves" at bounding box center [173, 385] width 135 height 14
click at [734, 485] on icon at bounding box center [738, 489] width 11 height 9
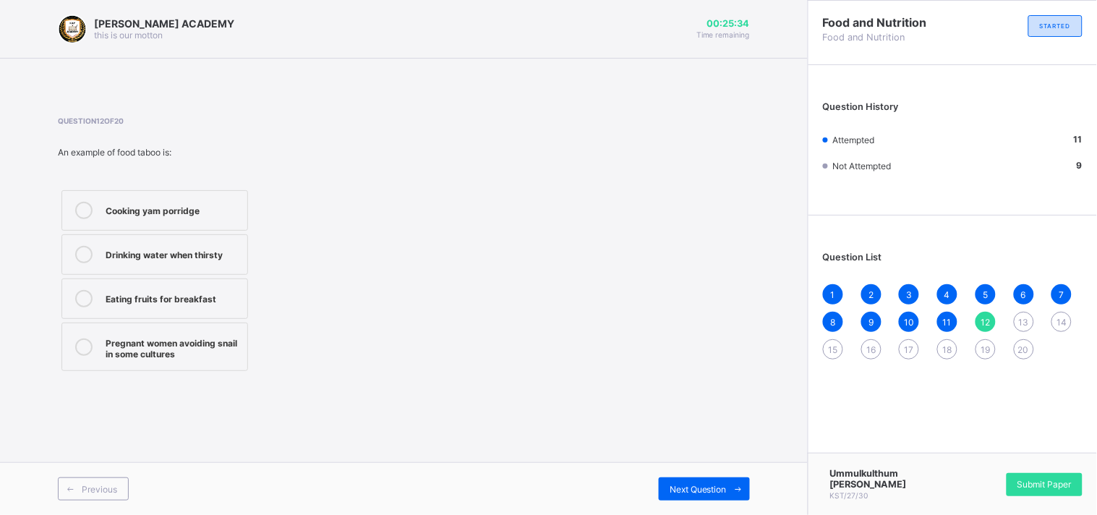
click at [132, 294] on div "Eating fruits for breakfast" at bounding box center [173, 297] width 135 height 14
click at [696, 485] on span "Next Question" at bounding box center [698, 489] width 57 height 11
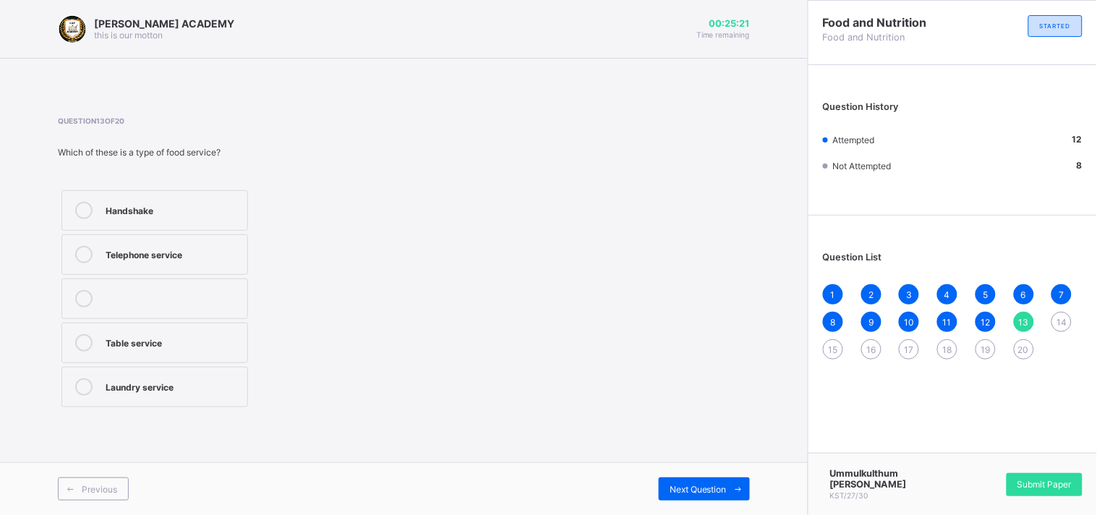
click at [201, 331] on label "Table service" at bounding box center [154, 343] width 187 height 41
click at [670, 481] on div "Next Question" at bounding box center [704, 488] width 91 height 23
click at [221, 307] on div "Birthday party" at bounding box center [173, 298] width 135 height 17
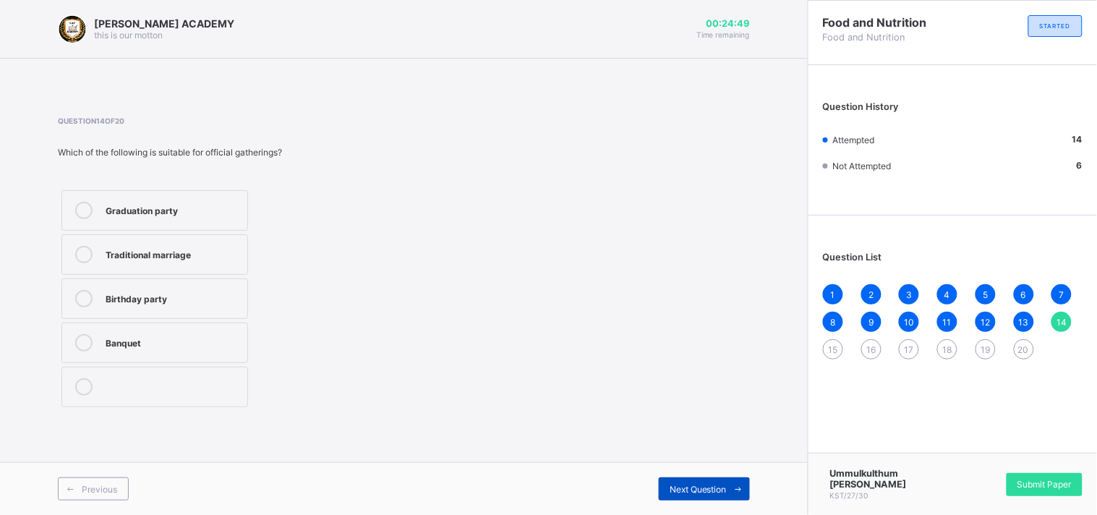
click at [694, 484] on span "Next Question" at bounding box center [698, 489] width 57 height 11
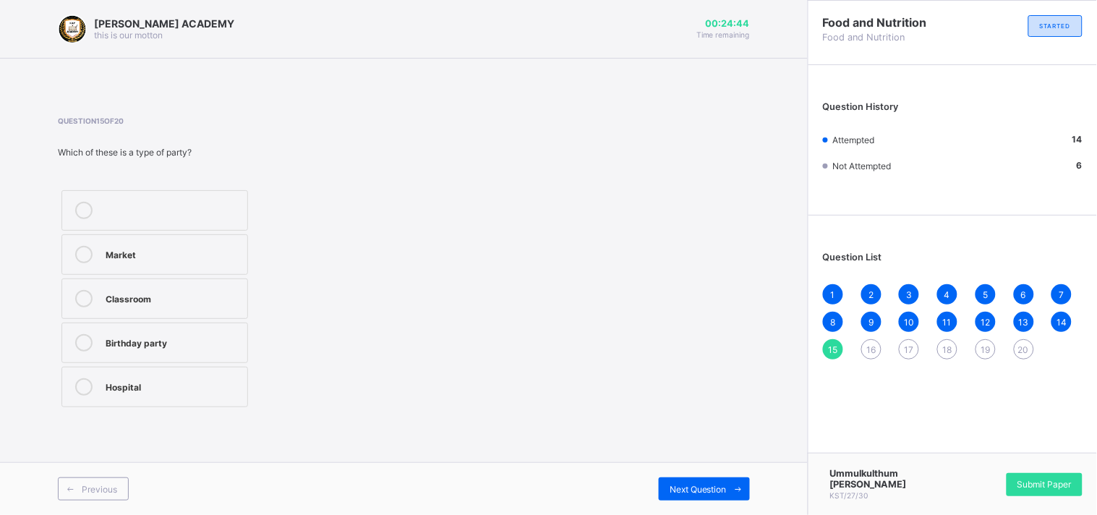
click at [222, 348] on div "Birthday party" at bounding box center [173, 341] width 135 height 14
click at [682, 476] on div "Previous Next Question" at bounding box center [404, 488] width 808 height 53
click at [687, 482] on div "Next Question" at bounding box center [704, 488] width 91 height 23
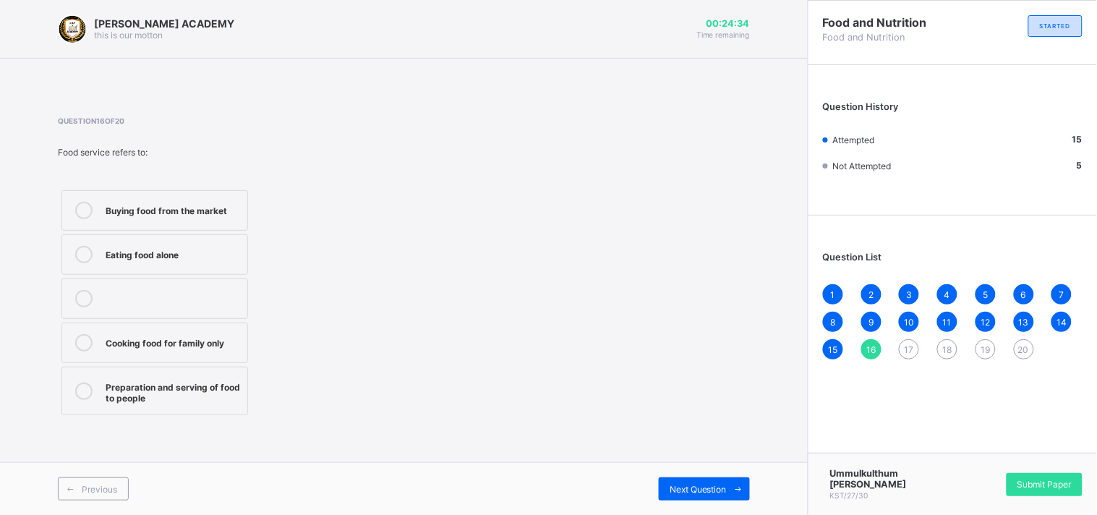
click at [205, 382] on div "Preparation and serving of food to people" at bounding box center [173, 390] width 135 height 25
click at [689, 487] on span "Next Question" at bounding box center [698, 489] width 57 height 11
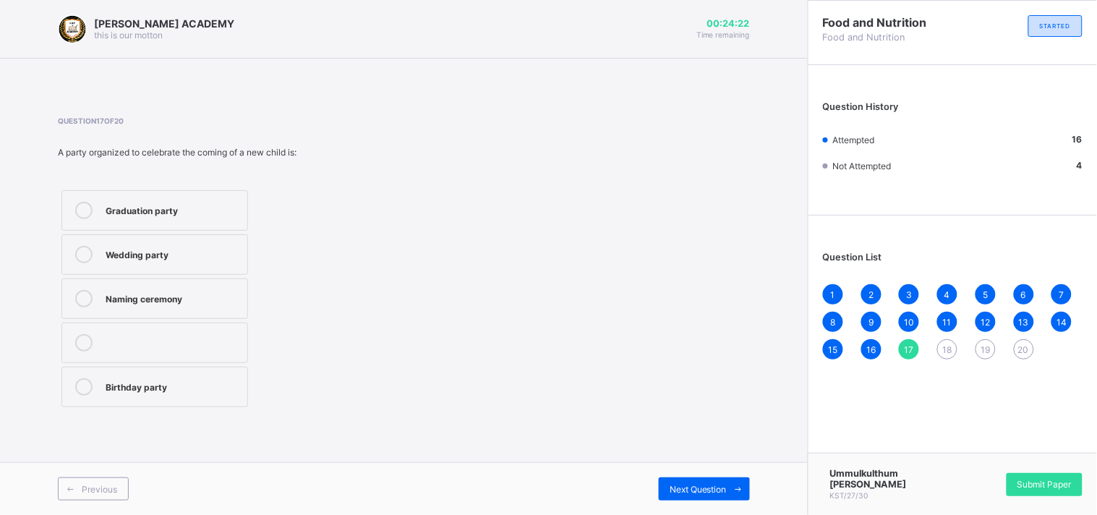
click at [218, 302] on div "Naming ceremony" at bounding box center [173, 297] width 135 height 14
click at [691, 482] on div "Next Question" at bounding box center [704, 488] width 91 height 23
click at [205, 244] on label "Courtesy" at bounding box center [154, 254] width 187 height 41
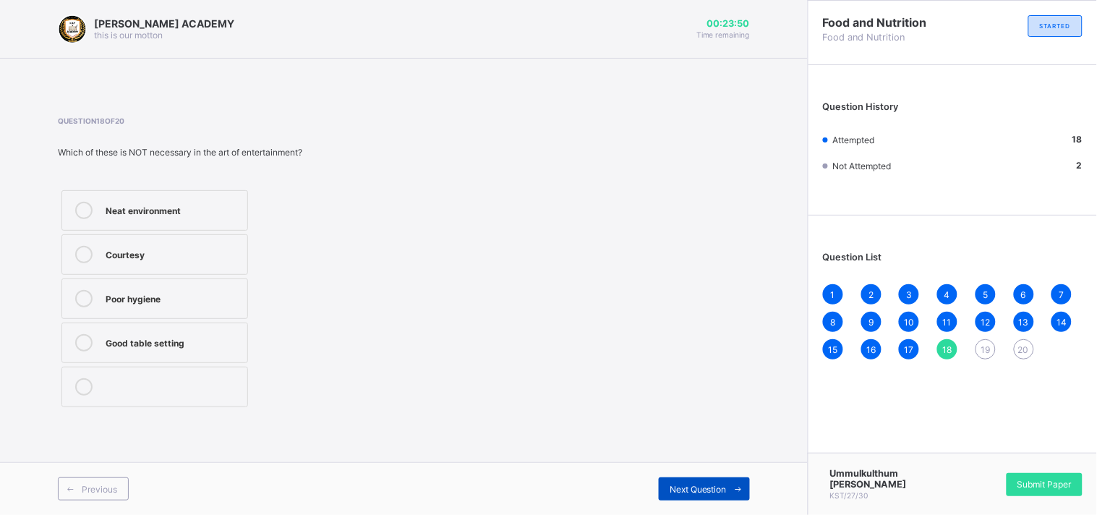
click at [702, 487] on span "Next Question" at bounding box center [698, 489] width 57 height 11
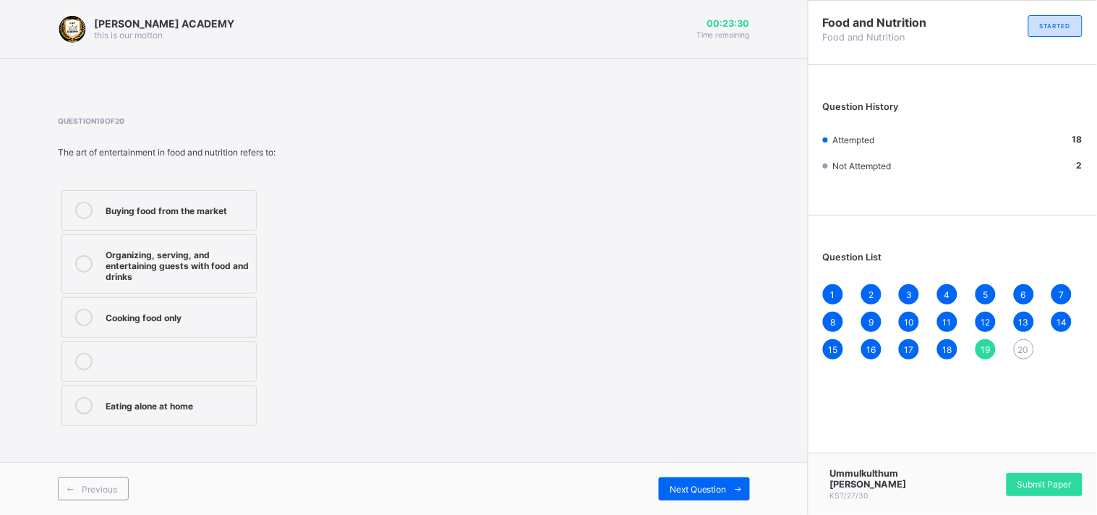
click at [208, 249] on div "Organizing, serving, and entertaining guests with food and drinks" at bounding box center [177, 264] width 143 height 36
click at [712, 486] on span "Next Question" at bounding box center [698, 489] width 57 height 11
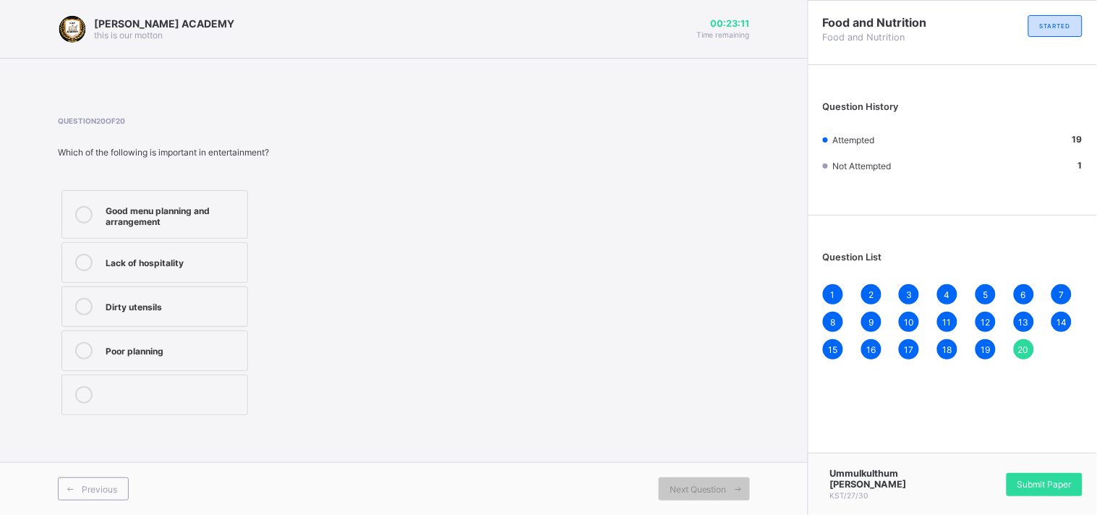
click at [214, 216] on div "Good menu planning and arrangement" at bounding box center [173, 214] width 135 height 25
click at [1053, 479] on span "Submit Paper" at bounding box center [1045, 484] width 54 height 11
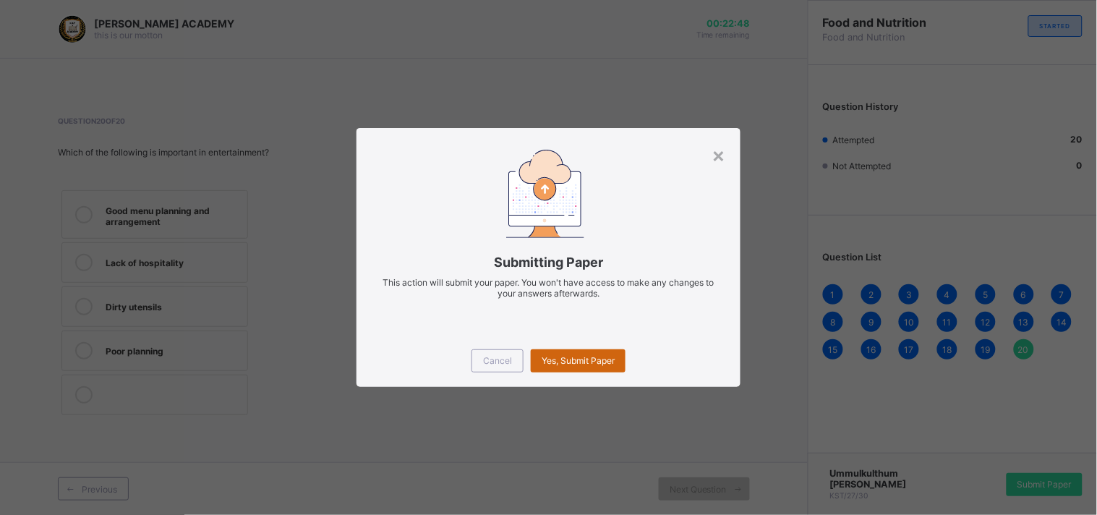
click at [593, 351] on div "Yes, Submit Paper" at bounding box center [578, 360] width 95 height 23
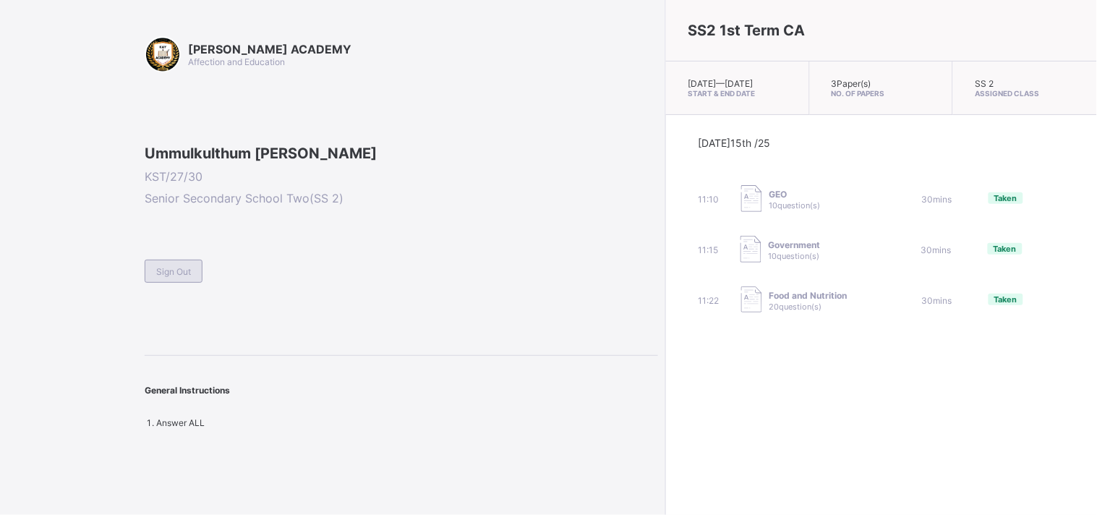
click at [163, 277] on span "Sign Out" at bounding box center [173, 271] width 35 height 11
